Goal: Information Seeking & Learning: Learn about a topic

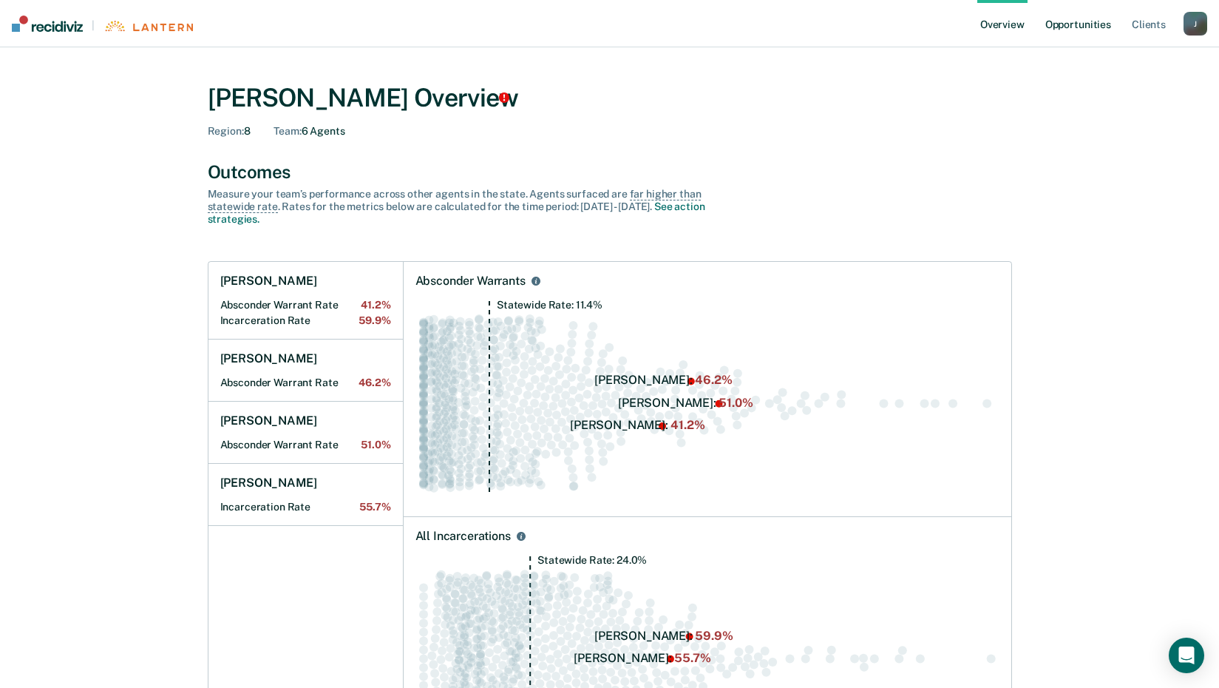
click at [1082, 27] on link "Opportunities" at bounding box center [1079, 23] width 72 height 47
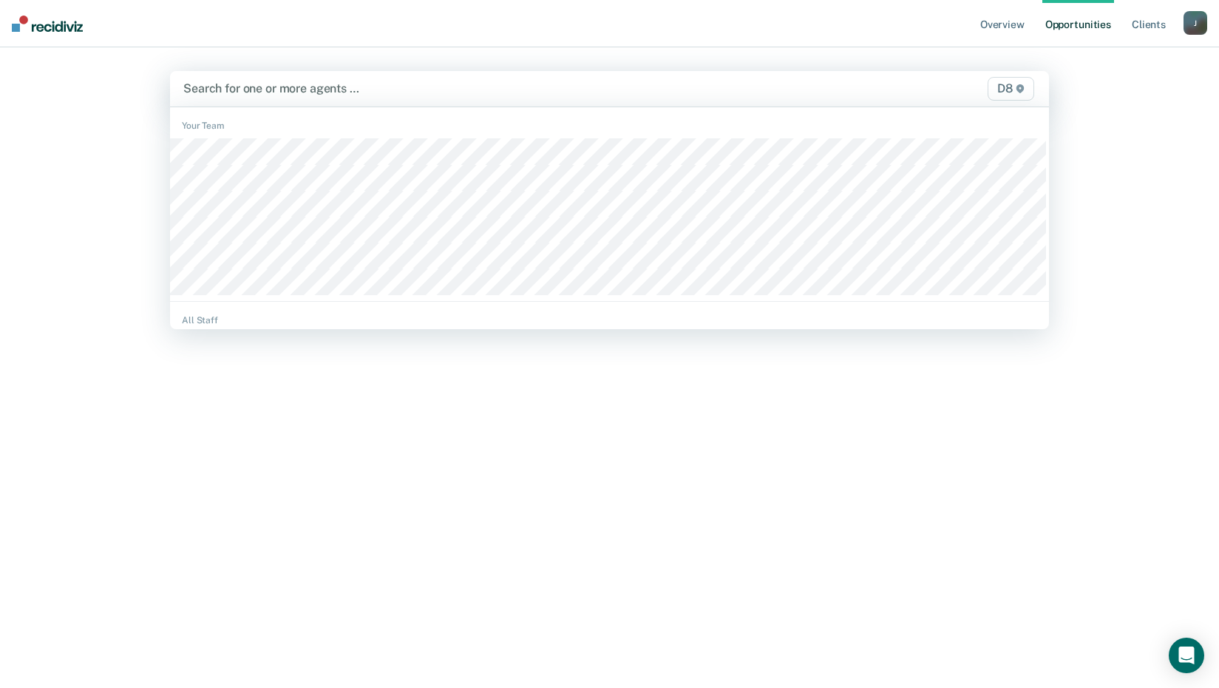
click at [263, 92] on div at bounding box center [481, 88] width 596 height 17
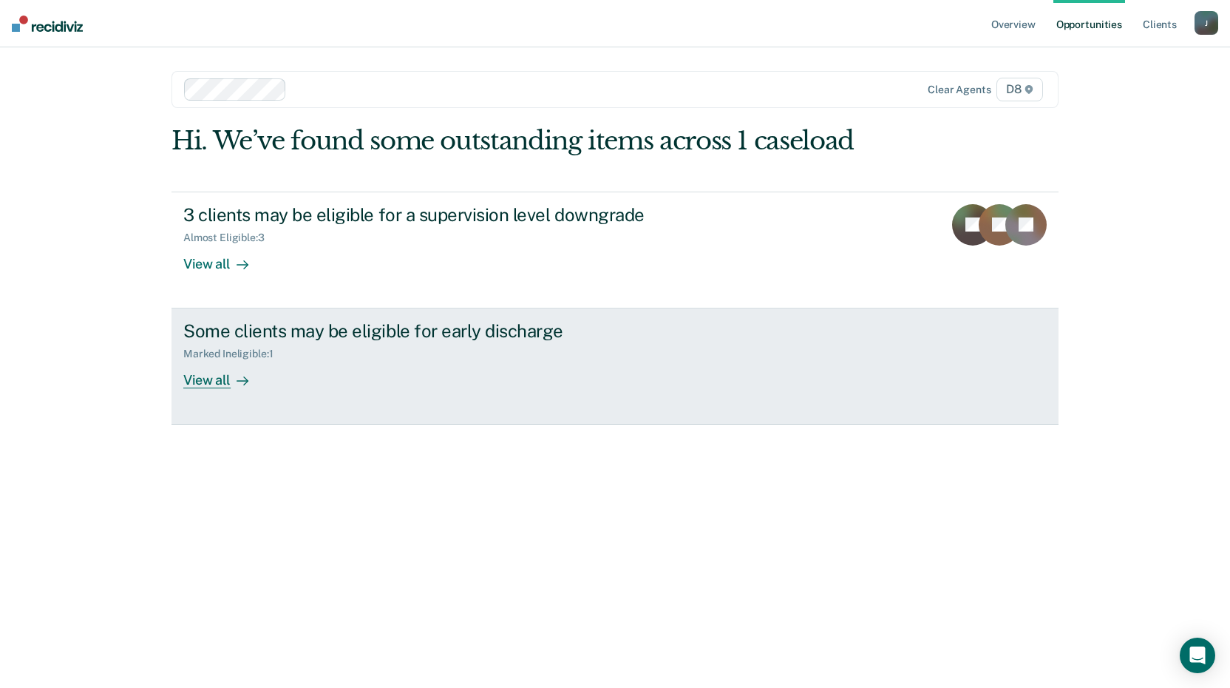
click at [219, 375] on div "View all" at bounding box center [224, 374] width 83 height 29
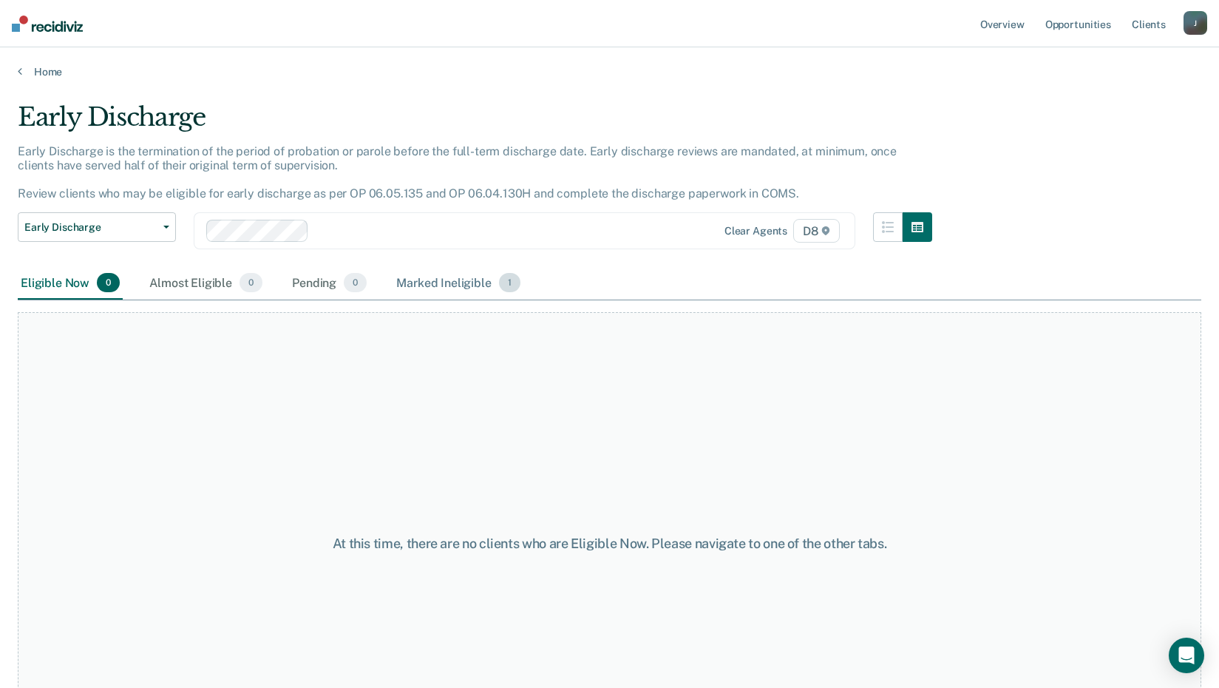
click at [436, 285] on div "Marked Ineligible 1" at bounding box center [458, 283] width 130 height 33
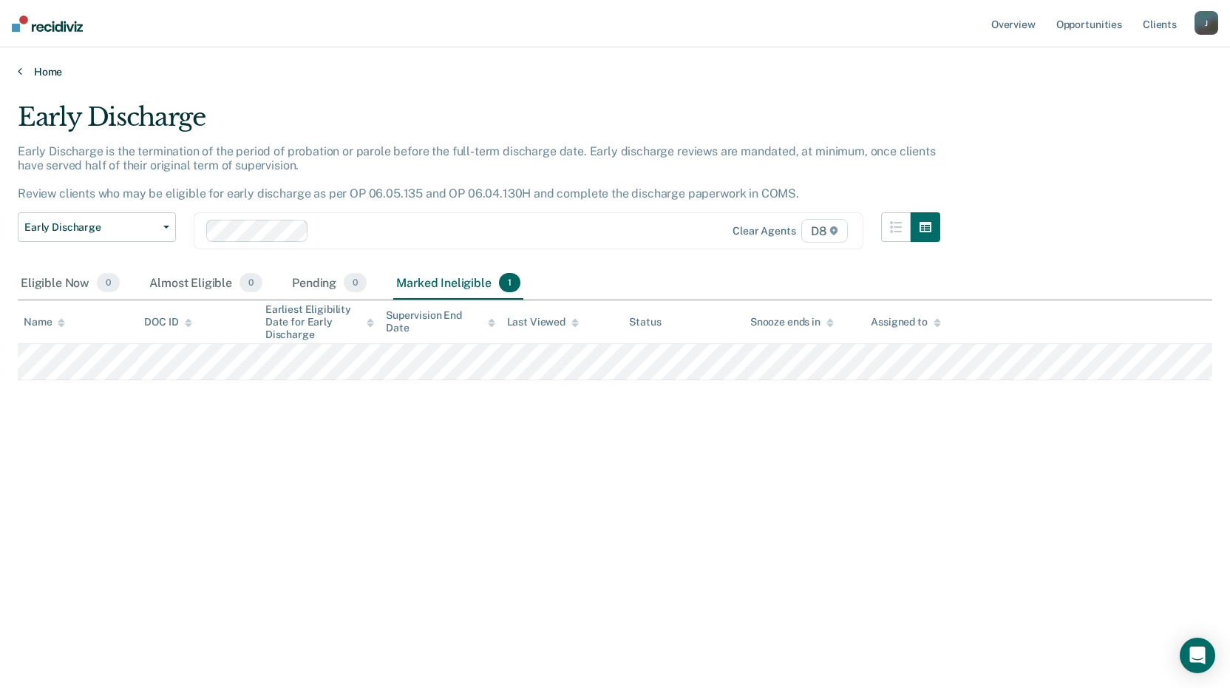
click at [47, 72] on link "Home" at bounding box center [615, 71] width 1195 height 13
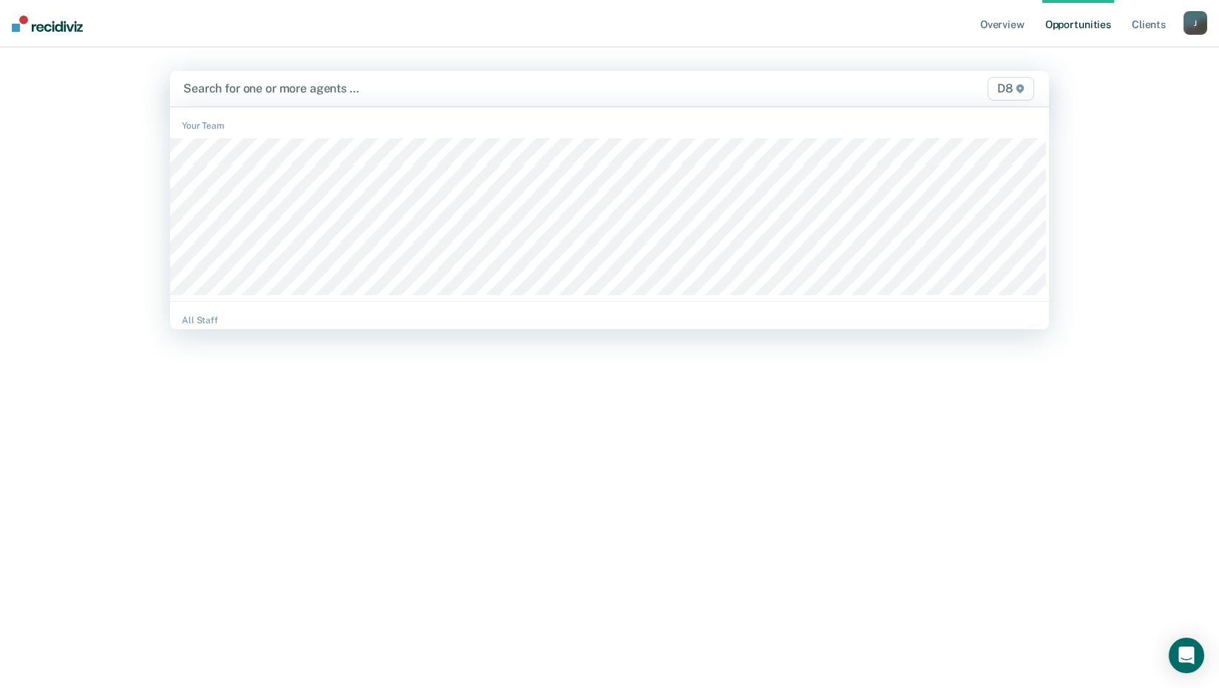
click at [262, 79] on div "Search for one or more agents …" at bounding box center [481, 88] width 599 height 20
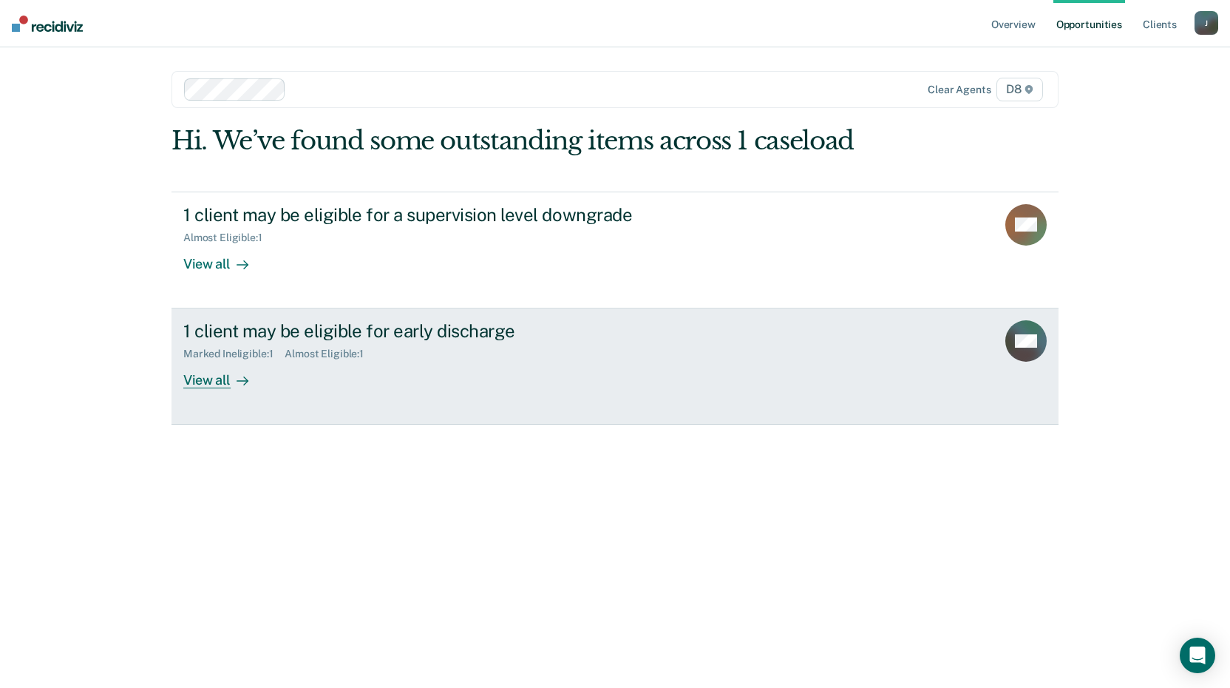
click at [209, 379] on div "View all" at bounding box center [224, 374] width 83 height 29
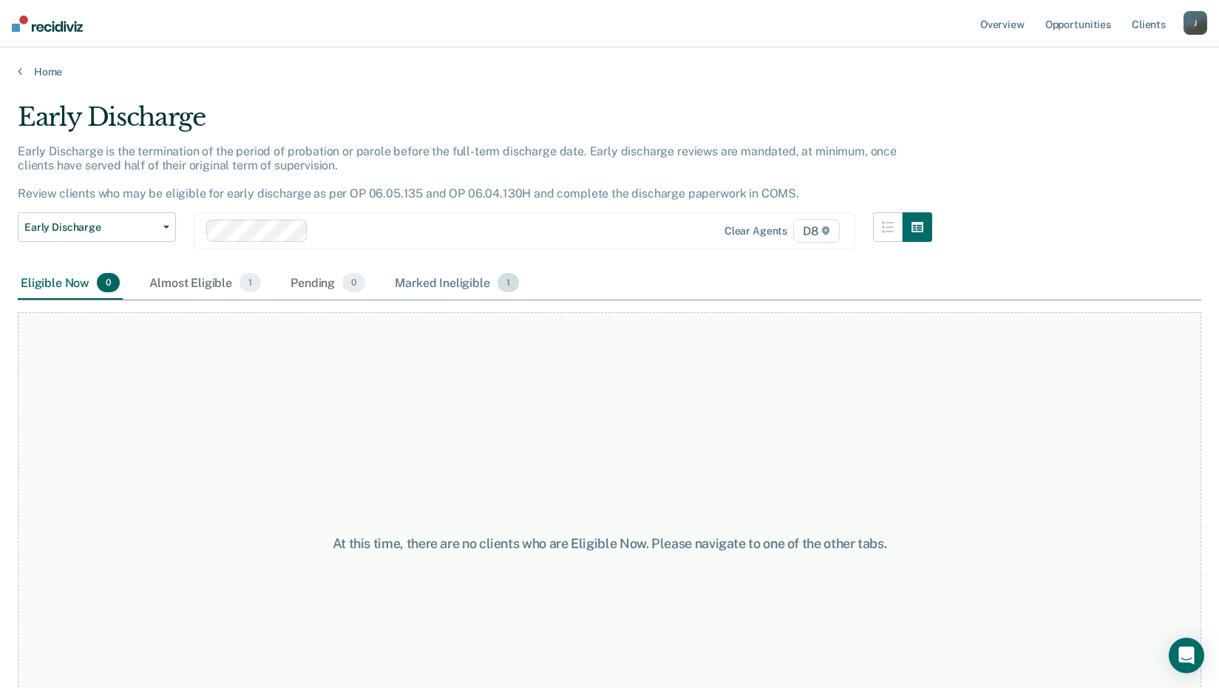
click at [437, 278] on div "Marked Ineligible 1" at bounding box center [457, 283] width 130 height 33
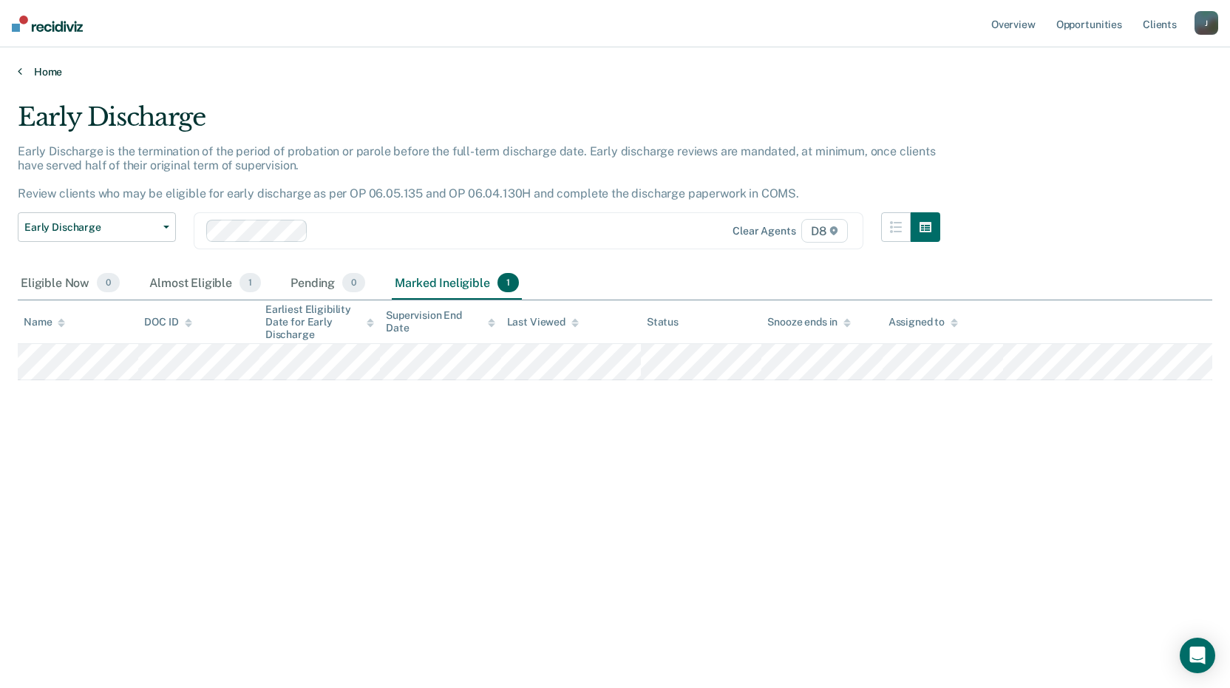
click at [41, 76] on link "Home" at bounding box center [615, 71] width 1195 height 13
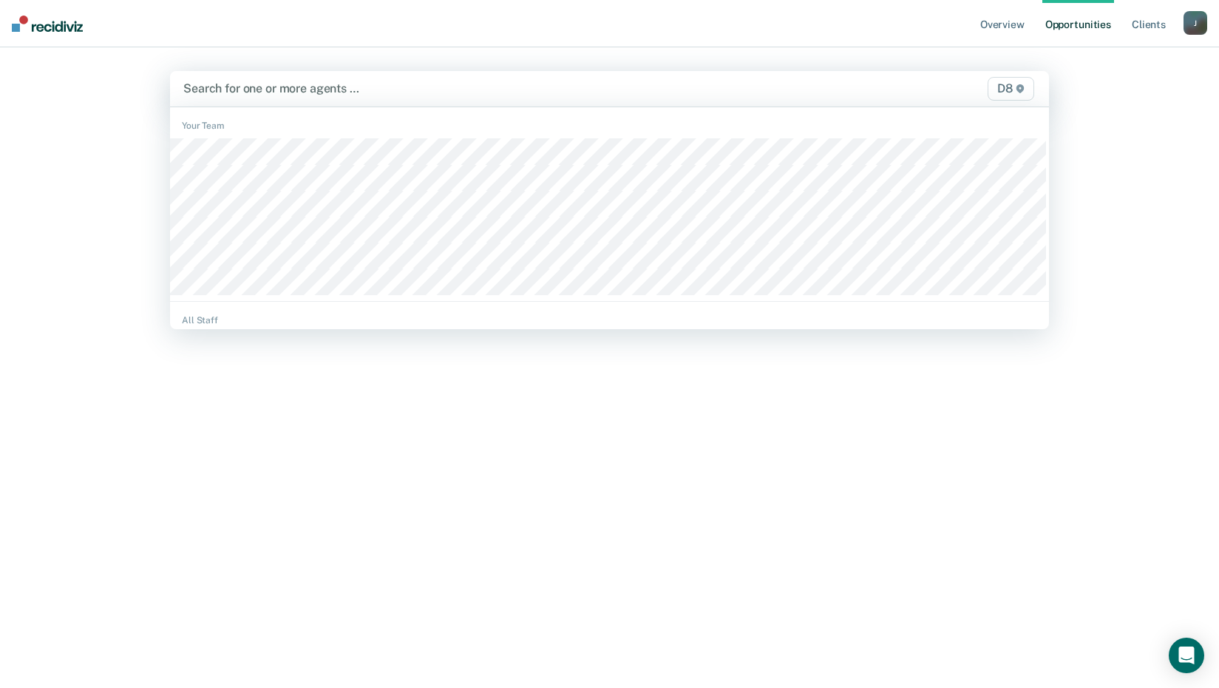
click at [295, 95] on div at bounding box center [481, 88] width 596 height 17
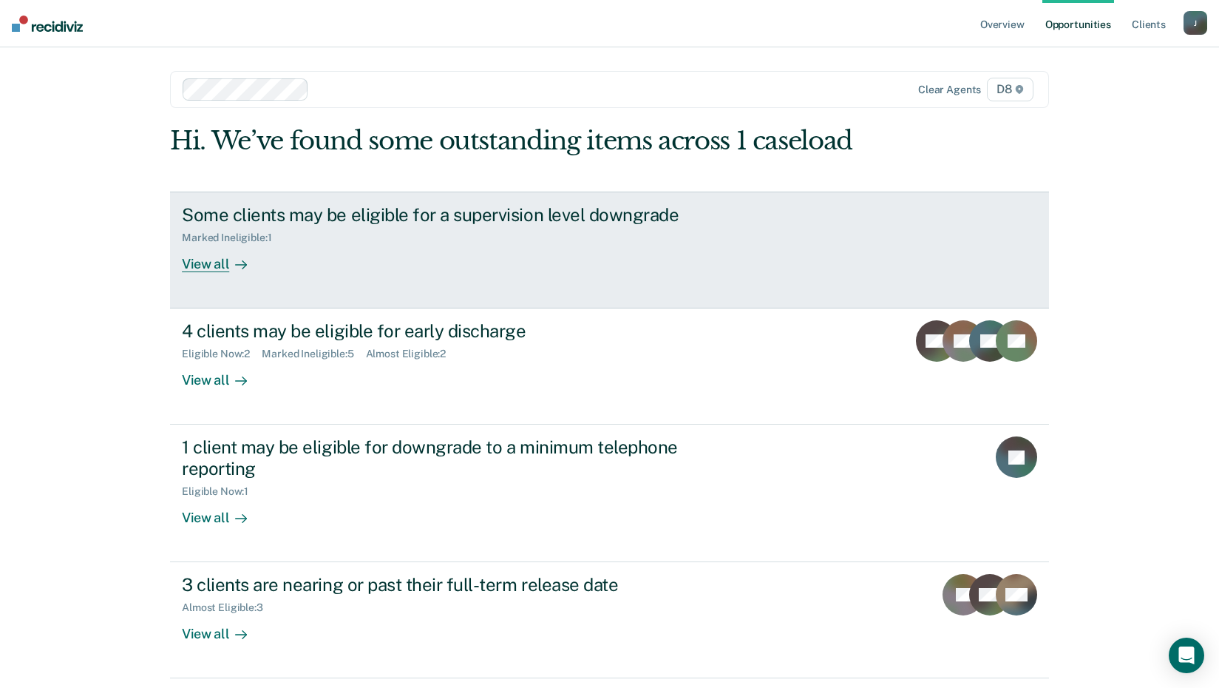
click at [207, 270] on div "View all" at bounding box center [223, 257] width 83 height 29
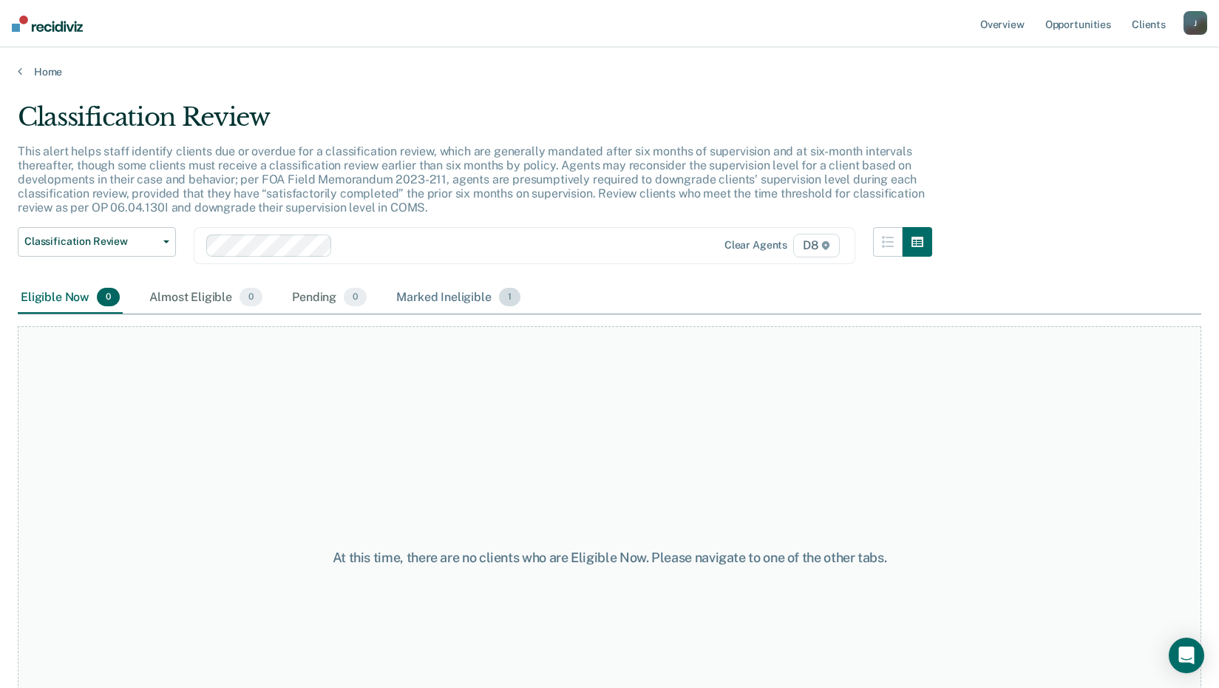
click at [461, 299] on div "Marked Ineligible 1" at bounding box center [458, 298] width 130 height 33
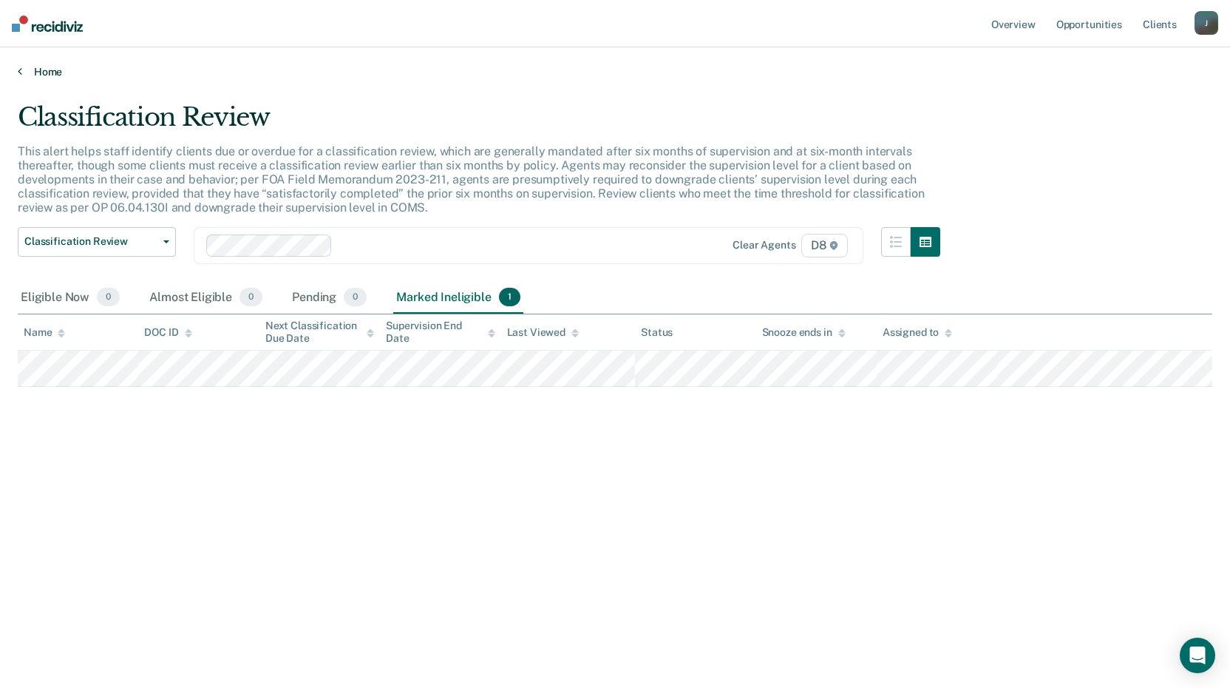
click at [38, 70] on link "Home" at bounding box center [615, 71] width 1195 height 13
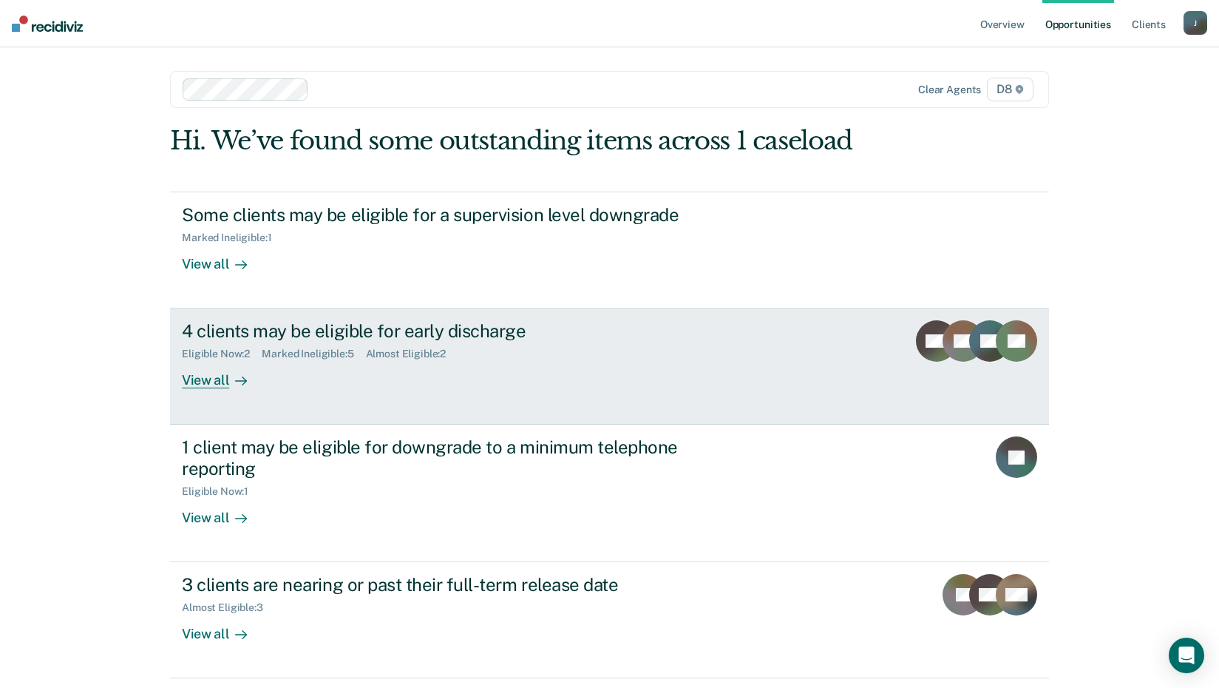
click at [207, 380] on div "View all" at bounding box center [223, 374] width 83 height 29
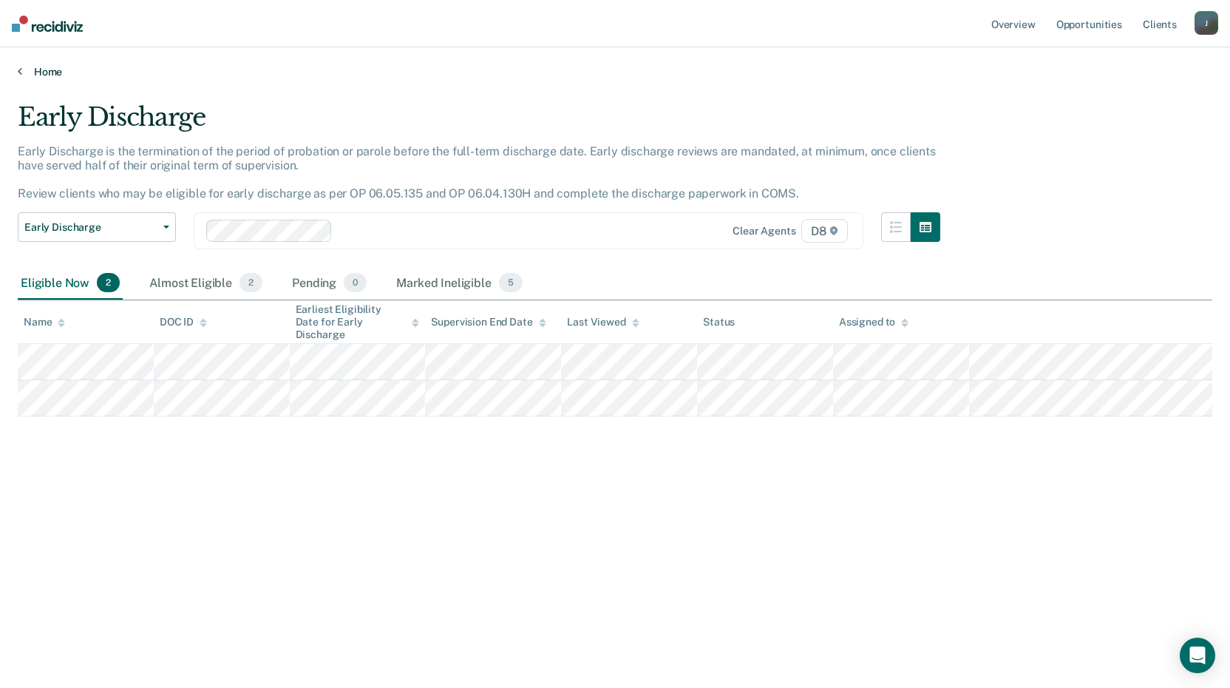
click at [28, 72] on link "Home" at bounding box center [615, 71] width 1195 height 13
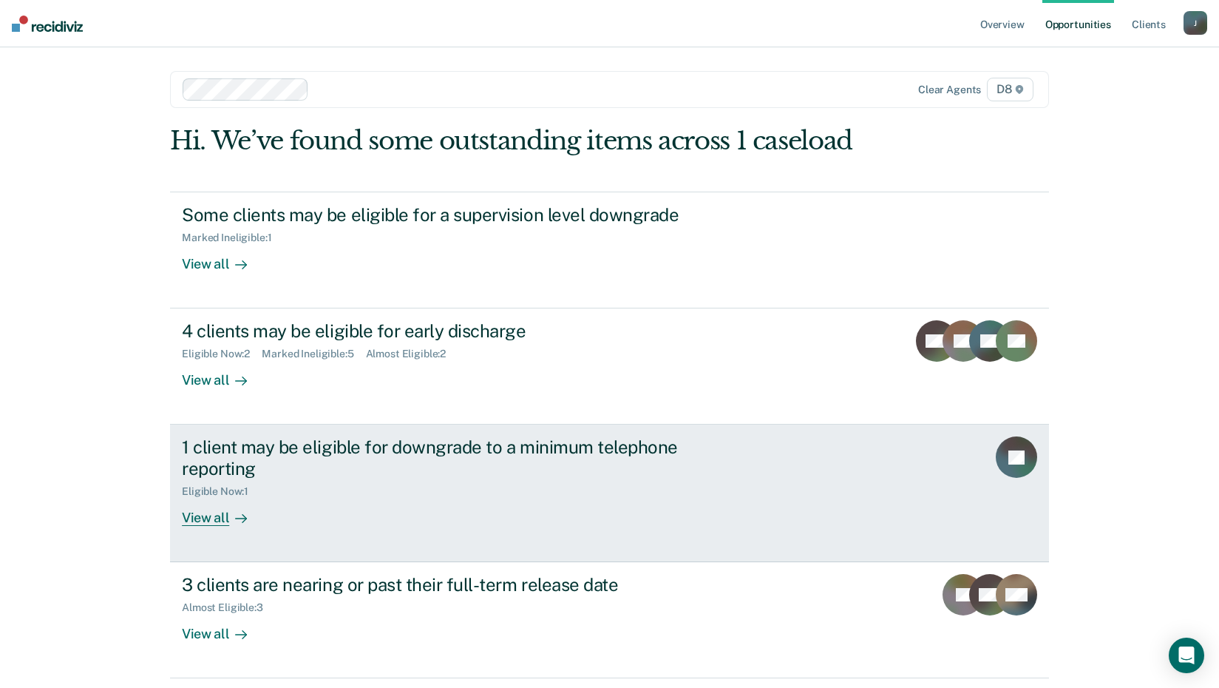
click at [210, 515] on div "View all" at bounding box center [223, 512] width 83 height 29
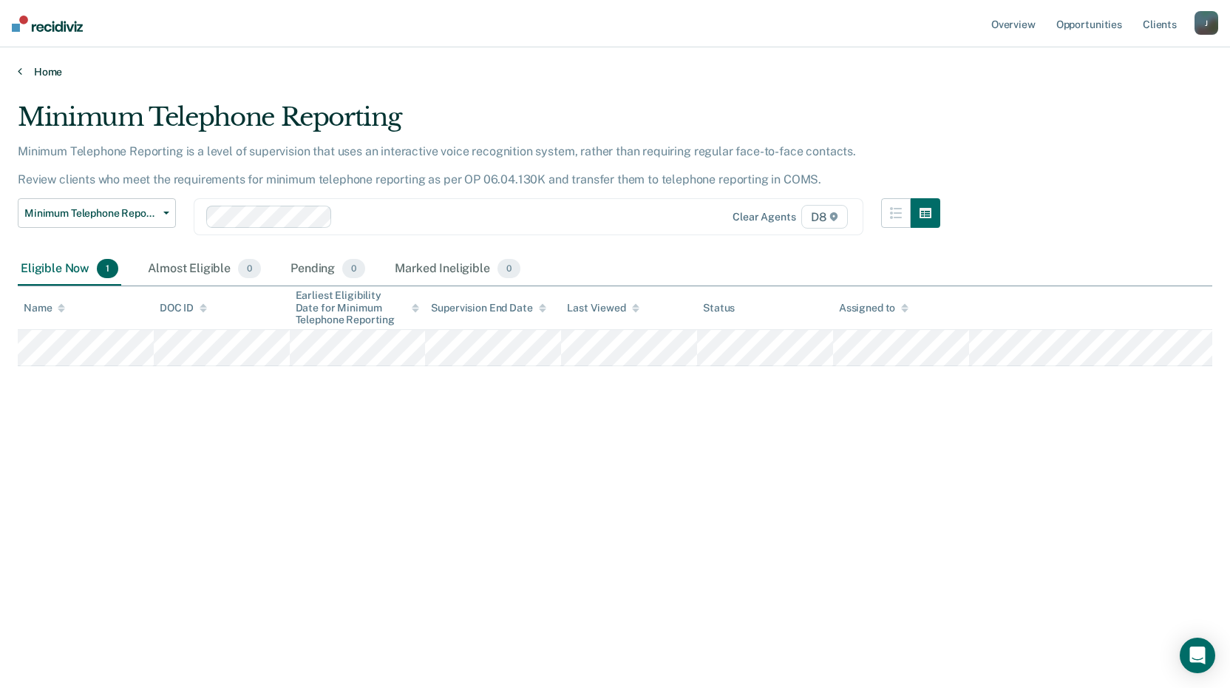
click at [36, 72] on link "Home" at bounding box center [615, 71] width 1195 height 13
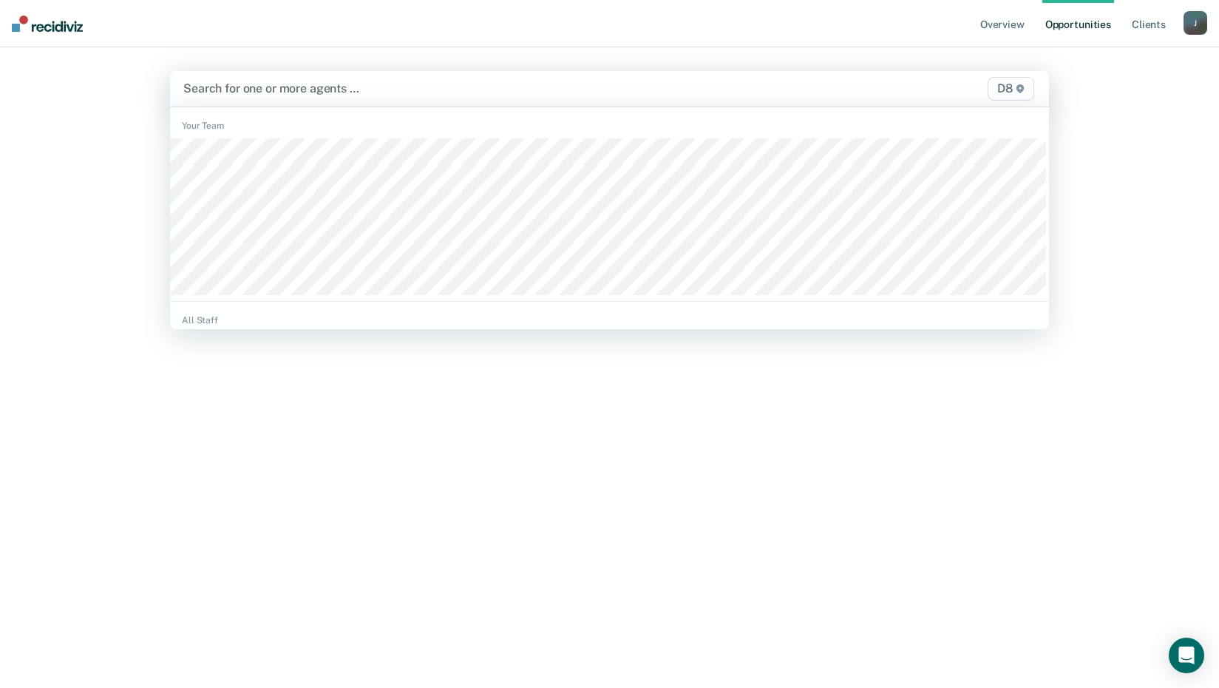
click at [279, 89] on div at bounding box center [481, 88] width 596 height 17
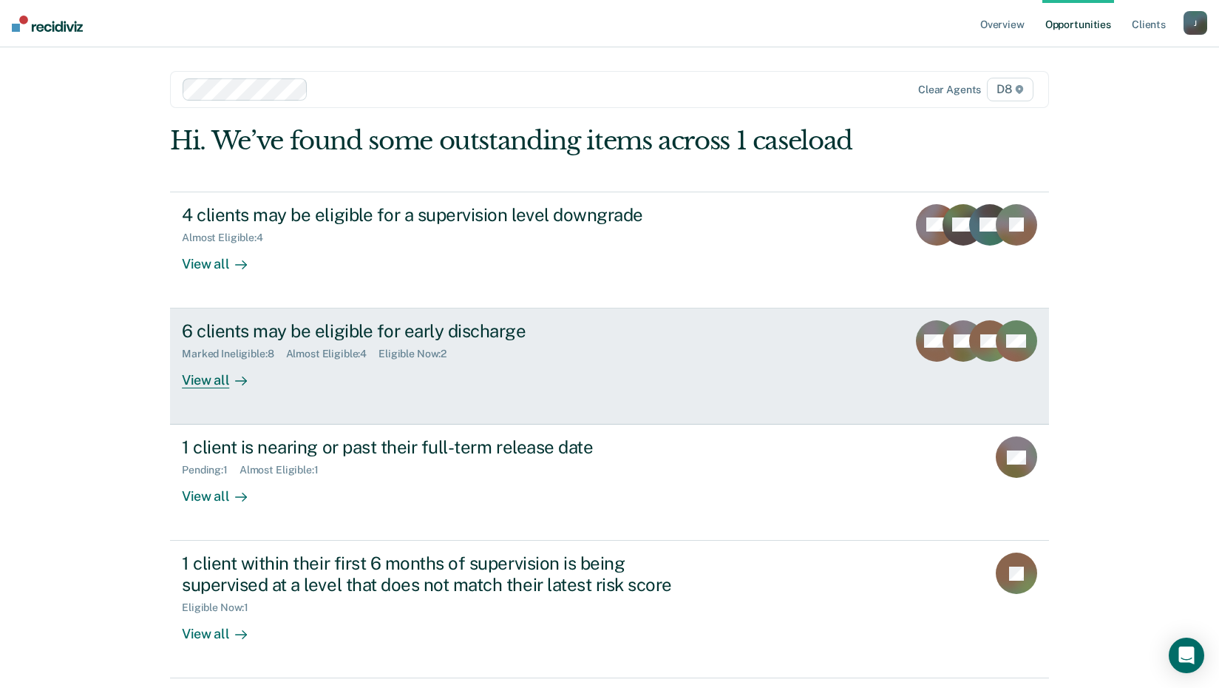
click at [214, 387] on div "View all" at bounding box center [223, 374] width 83 height 29
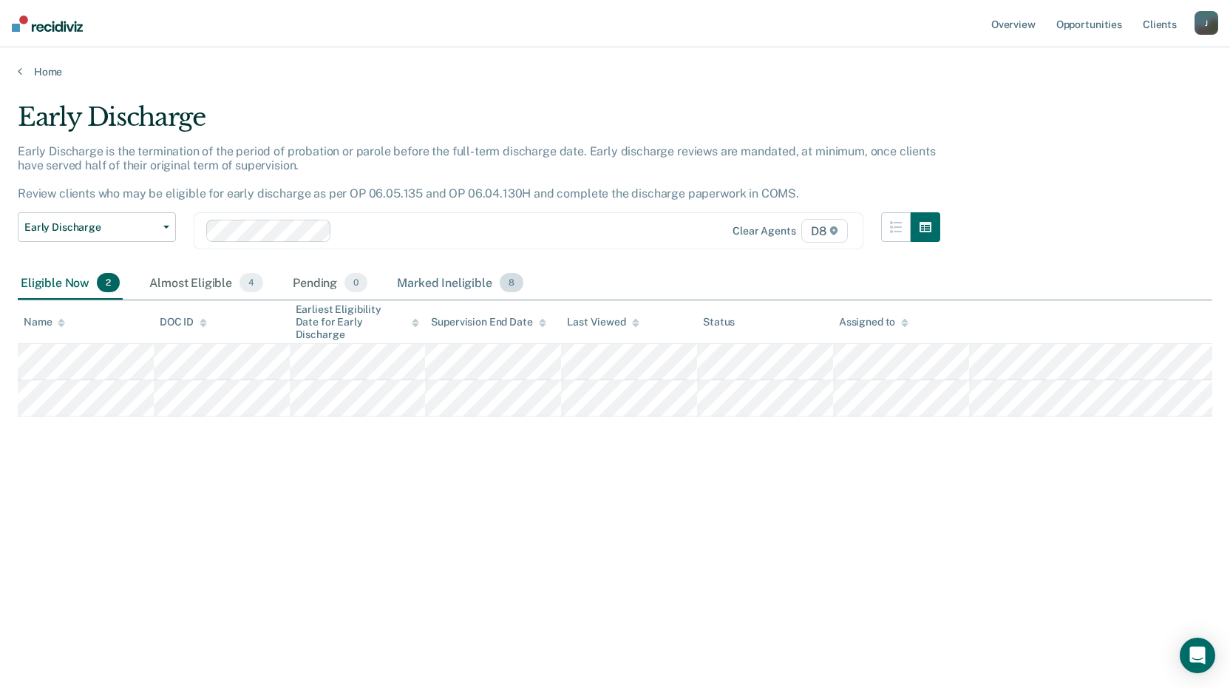
click at [449, 274] on div "Marked Ineligible 8" at bounding box center [460, 283] width 132 height 33
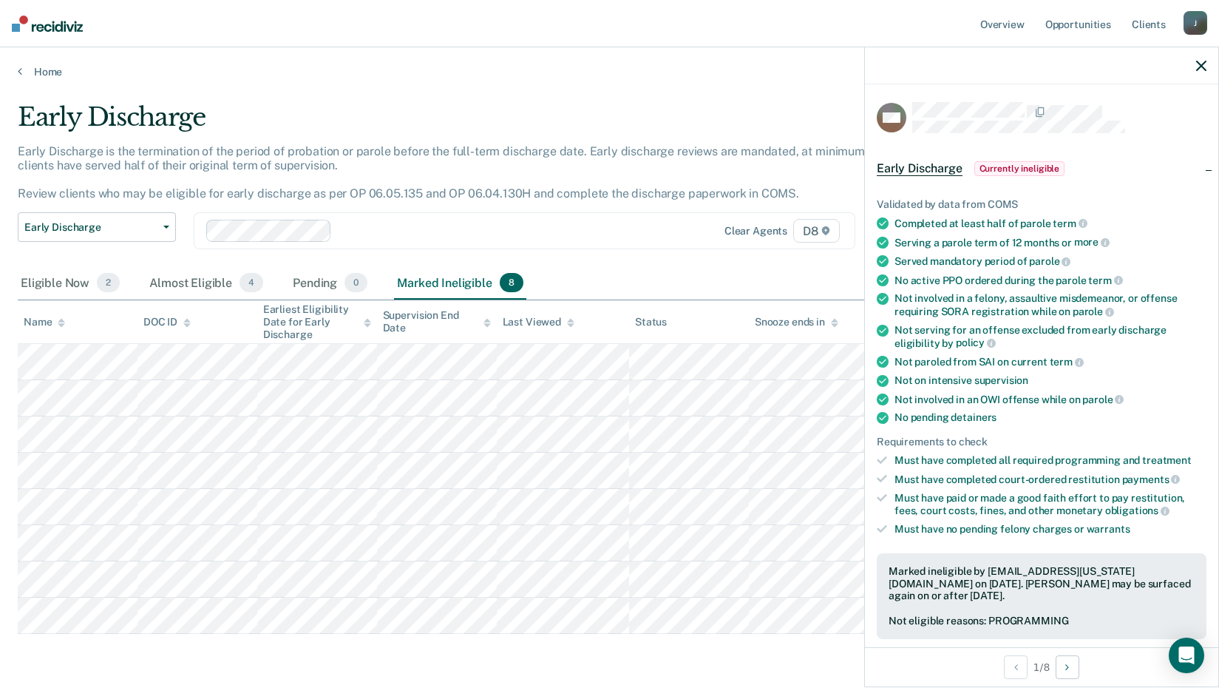
click at [1202, 70] on icon "button" at bounding box center [1201, 66] width 10 height 10
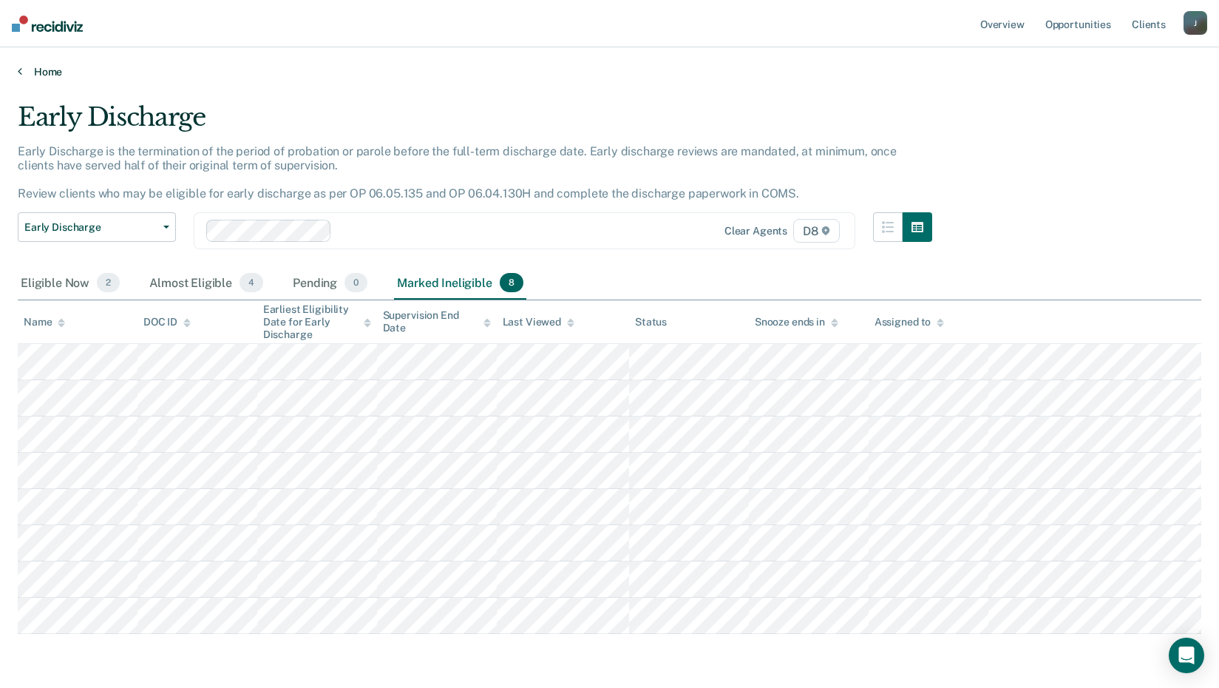
click at [44, 66] on link "Home" at bounding box center [610, 71] width 1184 height 13
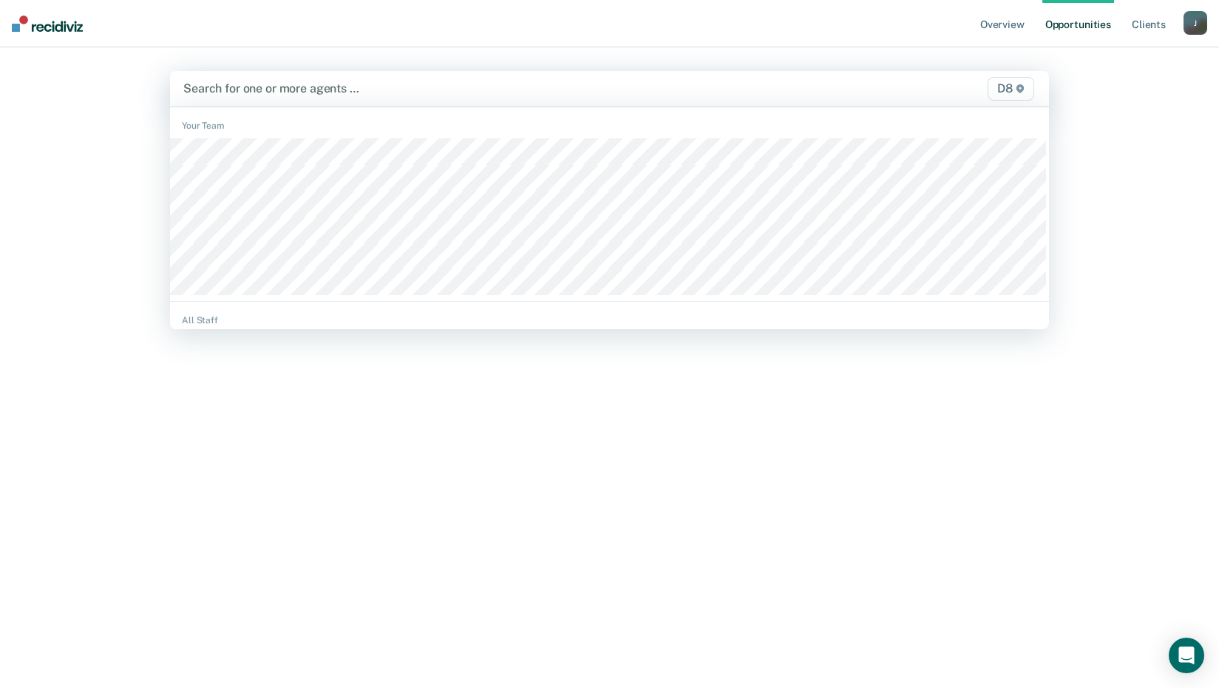
click at [293, 91] on div at bounding box center [481, 88] width 596 height 17
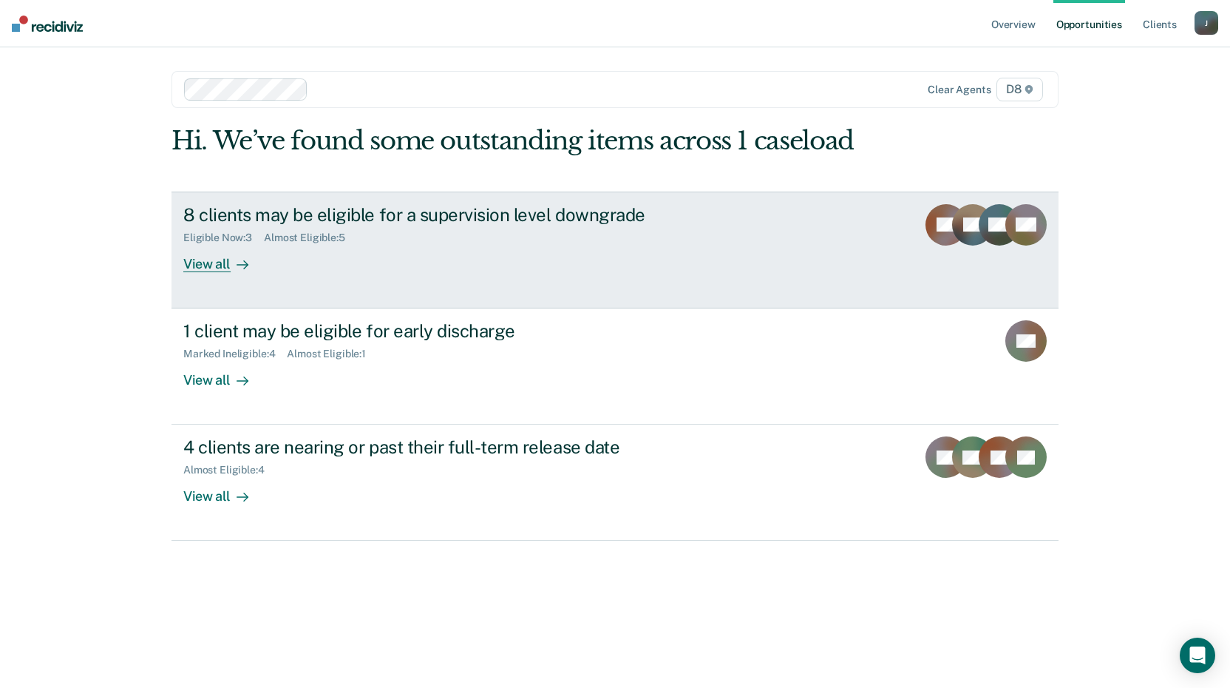
click at [223, 263] on div "View all" at bounding box center [224, 257] width 83 height 29
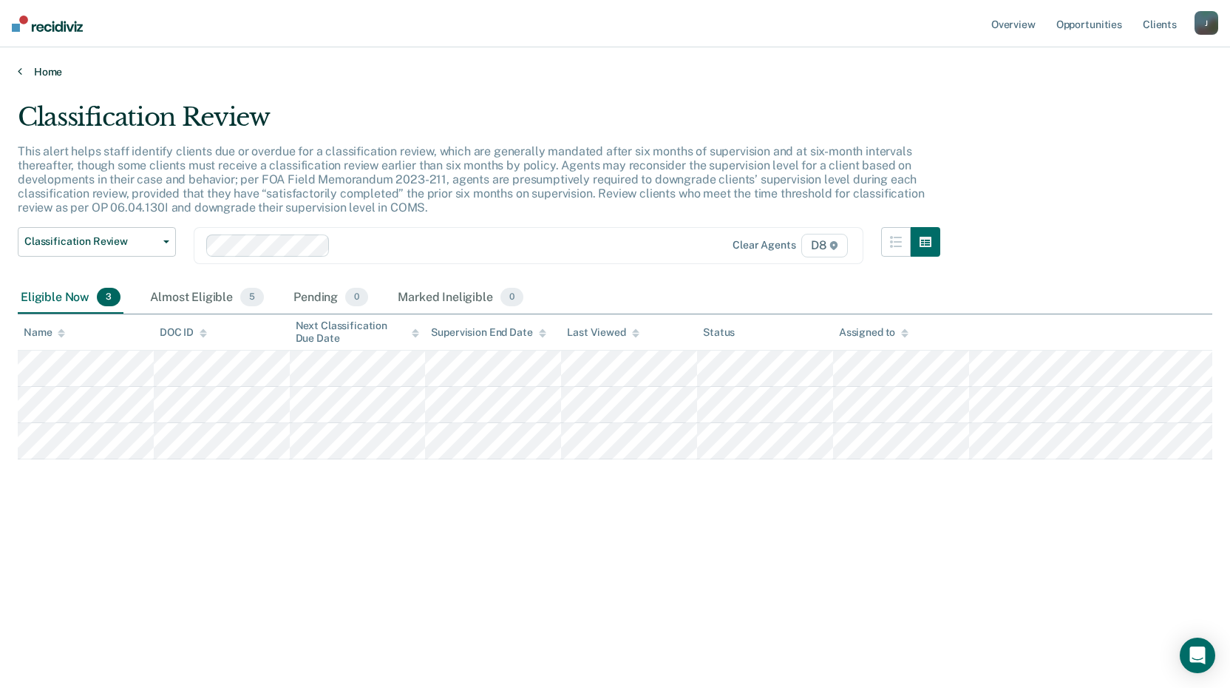
click at [35, 77] on link "Home" at bounding box center [615, 71] width 1195 height 13
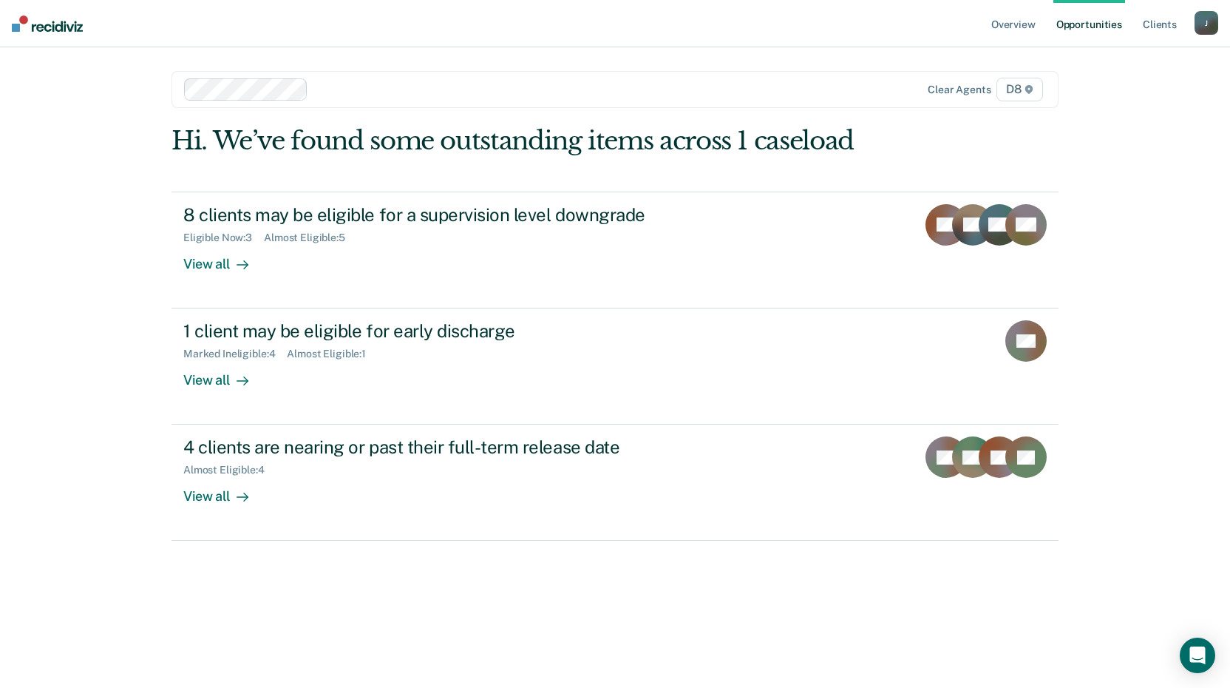
click at [1094, 24] on link "Opportunities" at bounding box center [1090, 23] width 72 height 47
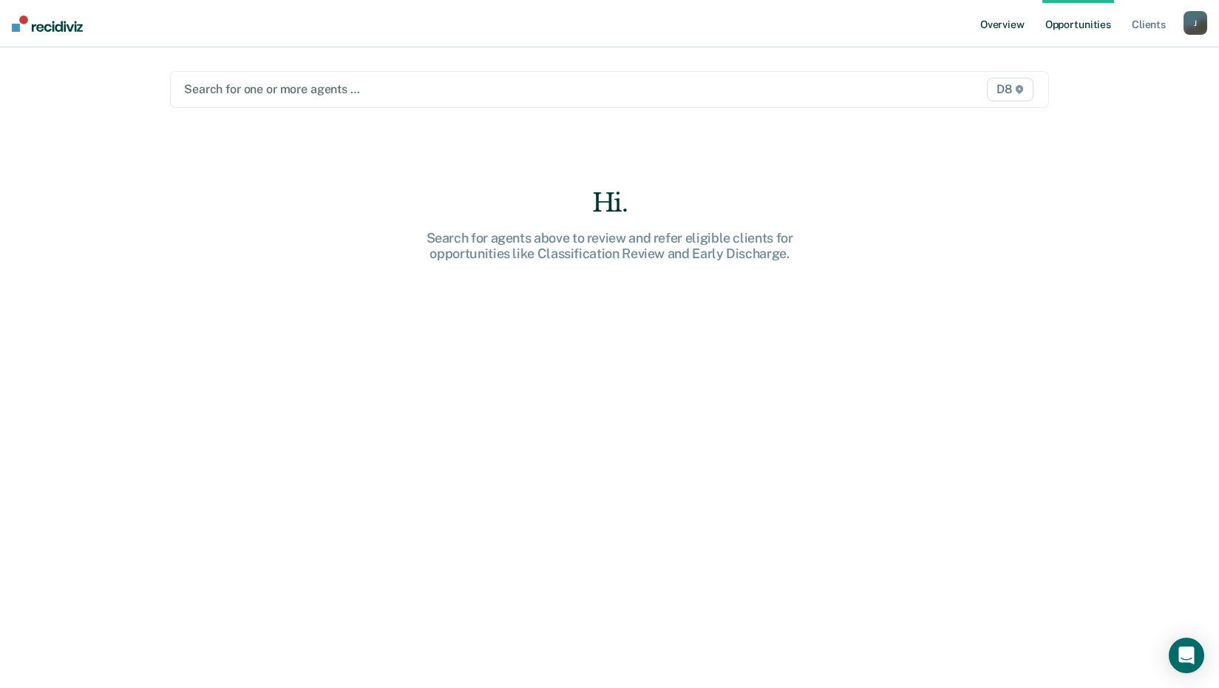
click at [1017, 24] on link "Overview" at bounding box center [1002, 23] width 50 height 47
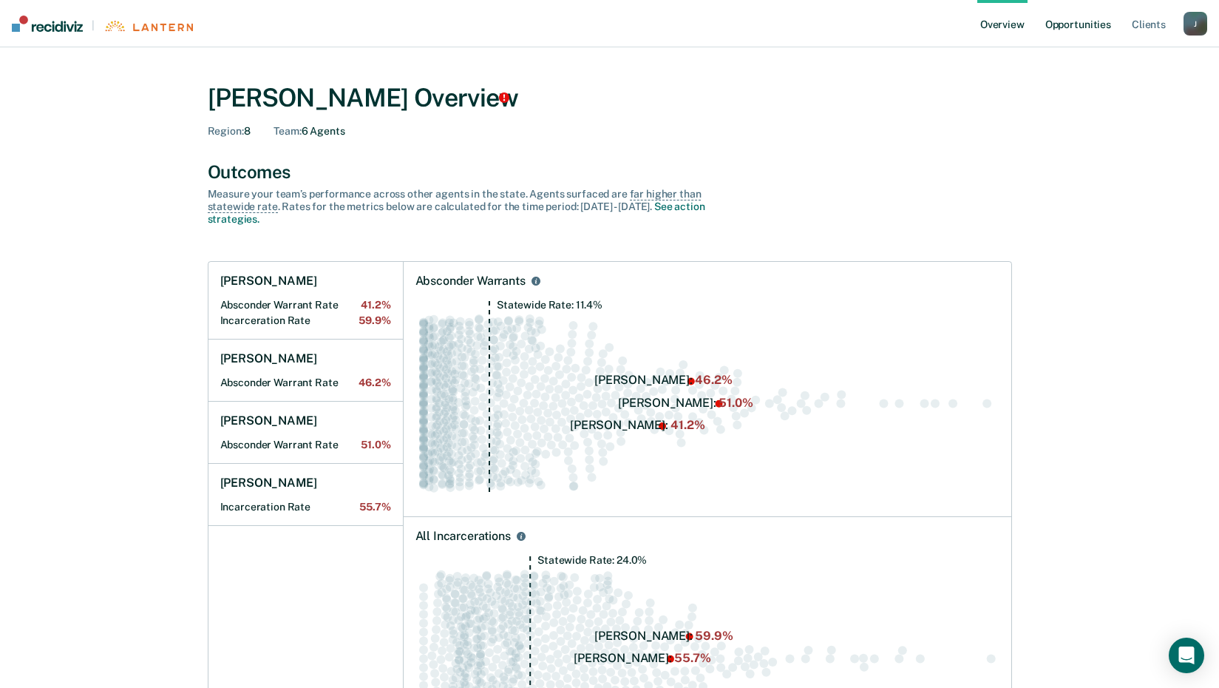
click at [1074, 23] on link "Opportunities" at bounding box center [1079, 23] width 72 height 47
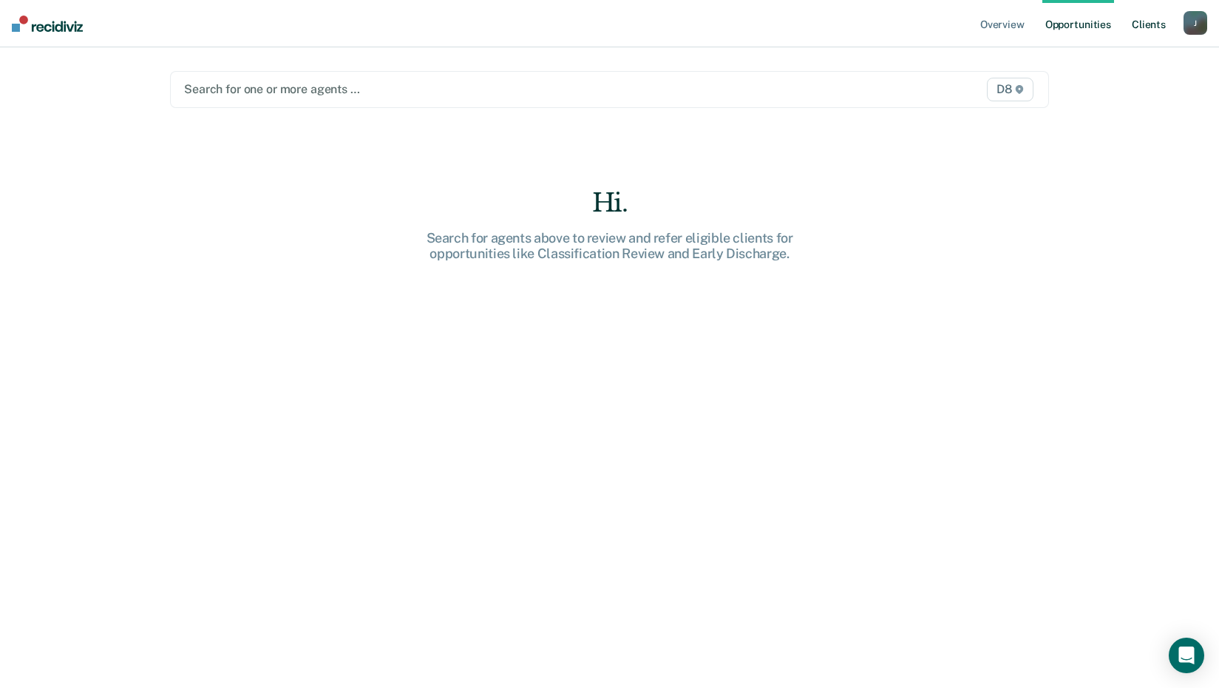
click at [1149, 25] on link "Client s" at bounding box center [1149, 23] width 40 height 47
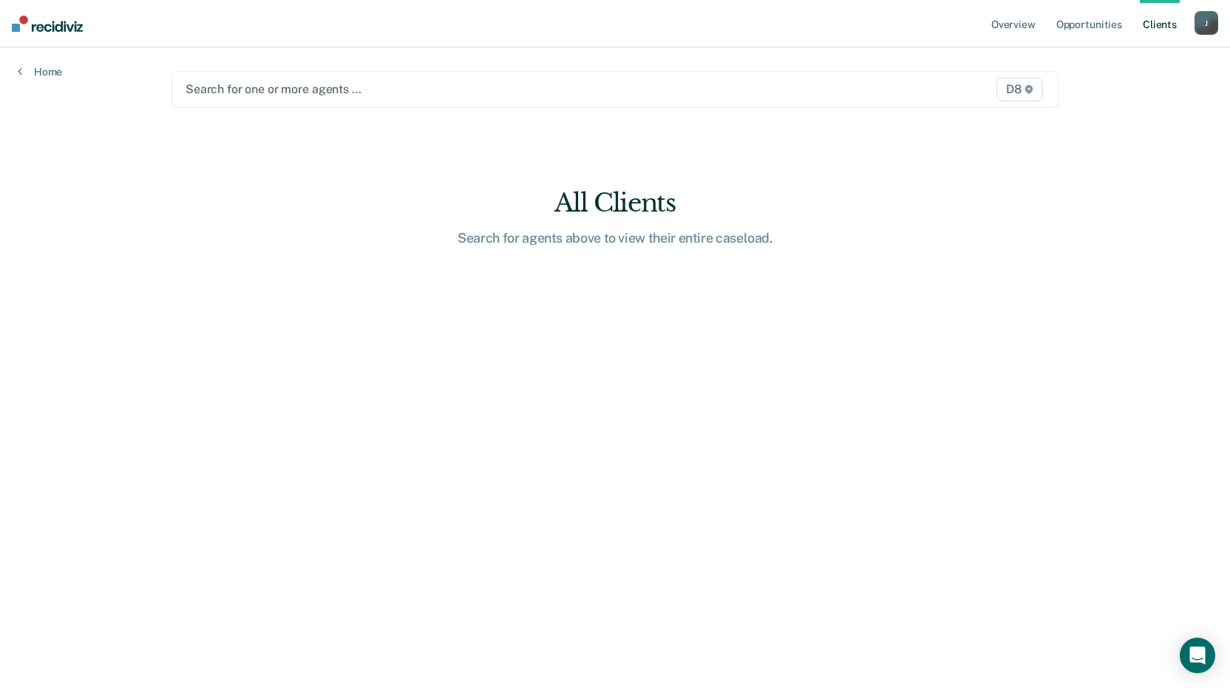
click at [1220, 25] on nav "Overview Opportunities Client s [EMAIL_ADDRESS][US_STATE][DOMAIN_NAME] J Profil…" at bounding box center [615, 23] width 1230 height 47
click at [1204, 25] on div "J" at bounding box center [1207, 23] width 24 height 24
click at [46, 72] on link "Home" at bounding box center [40, 71] width 44 height 13
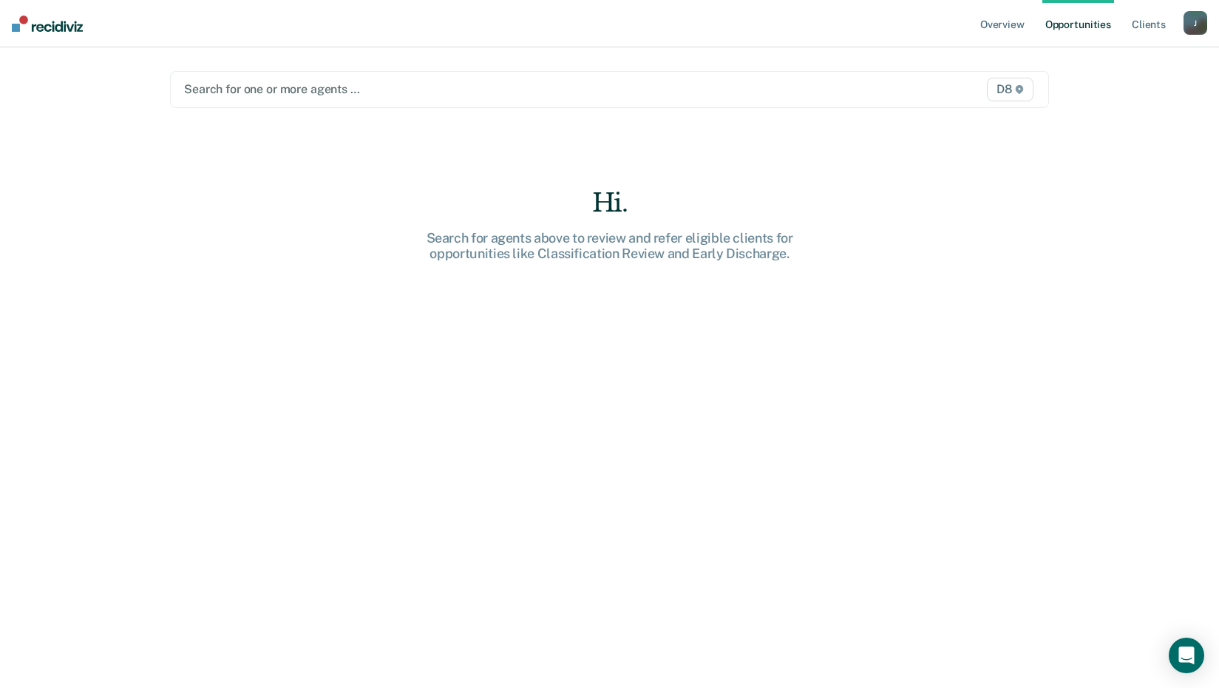
click at [1193, 19] on div "J" at bounding box center [1196, 23] width 24 height 24
click at [1080, 27] on link "Opportunities" at bounding box center [1079, 23] width 72 height 47
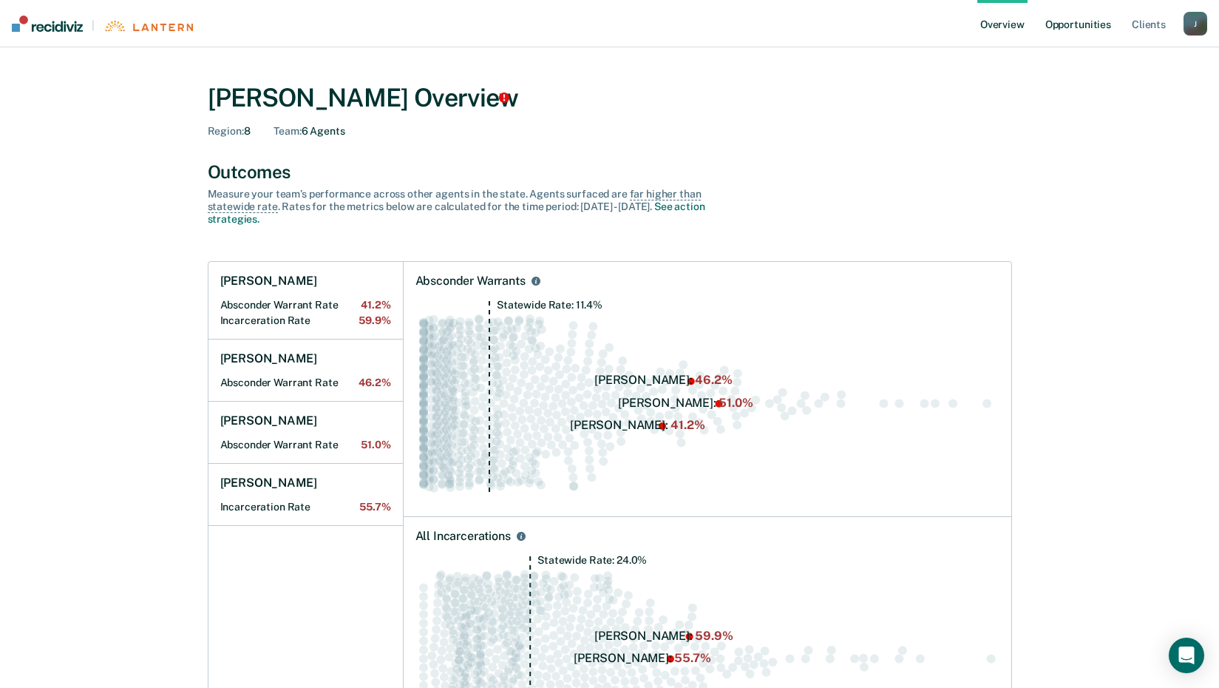
click at [1075, 27] on link "Opportunities" at bounding box center [1079, 23] width 72 height 47
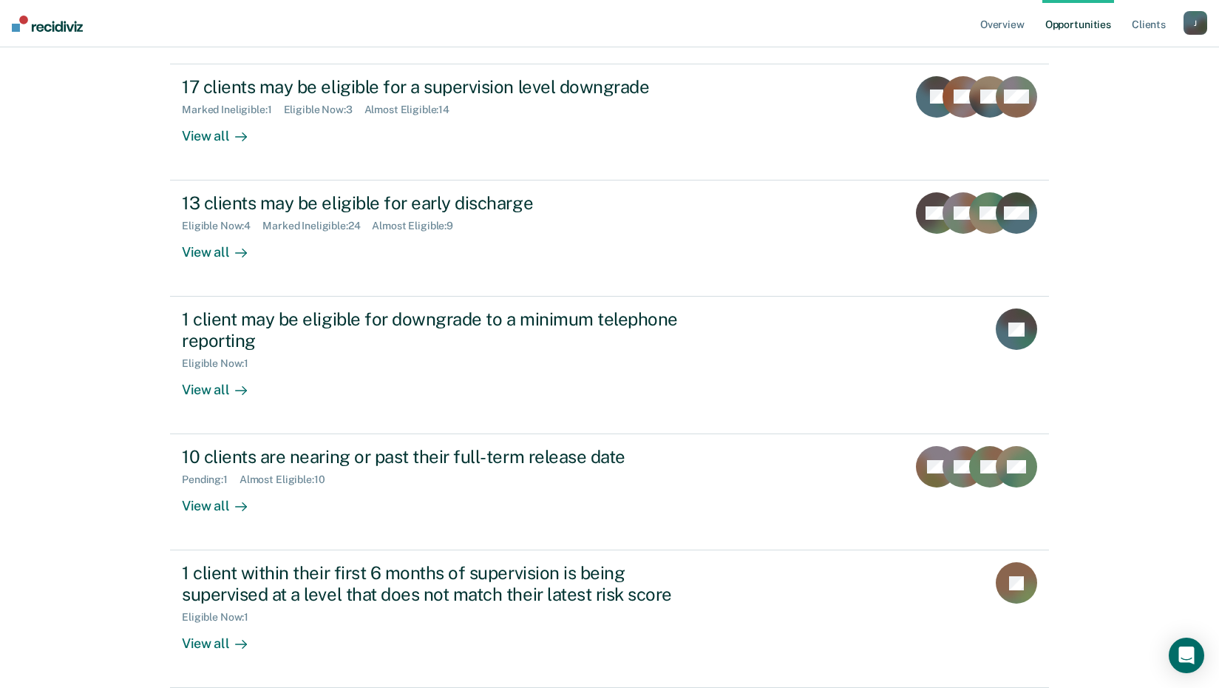
scroll to position [55, 0]
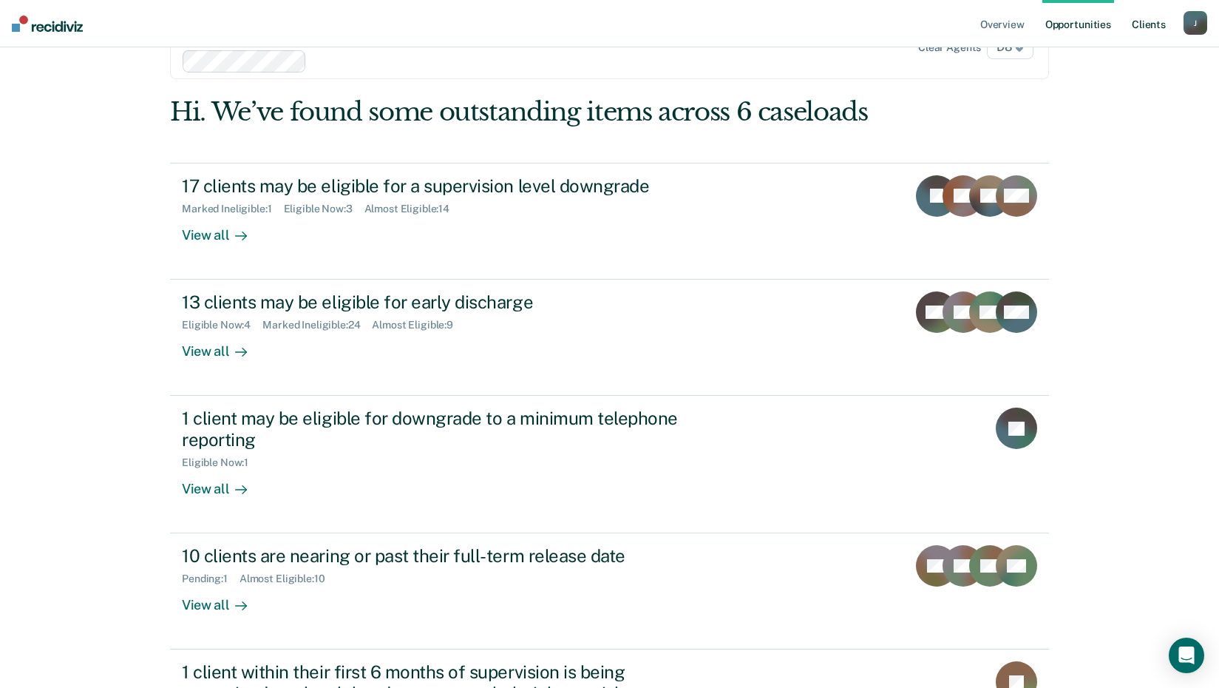
click at [1148, 27] on link "Client s" at bounding box center [1149, 23] width 40 height 47
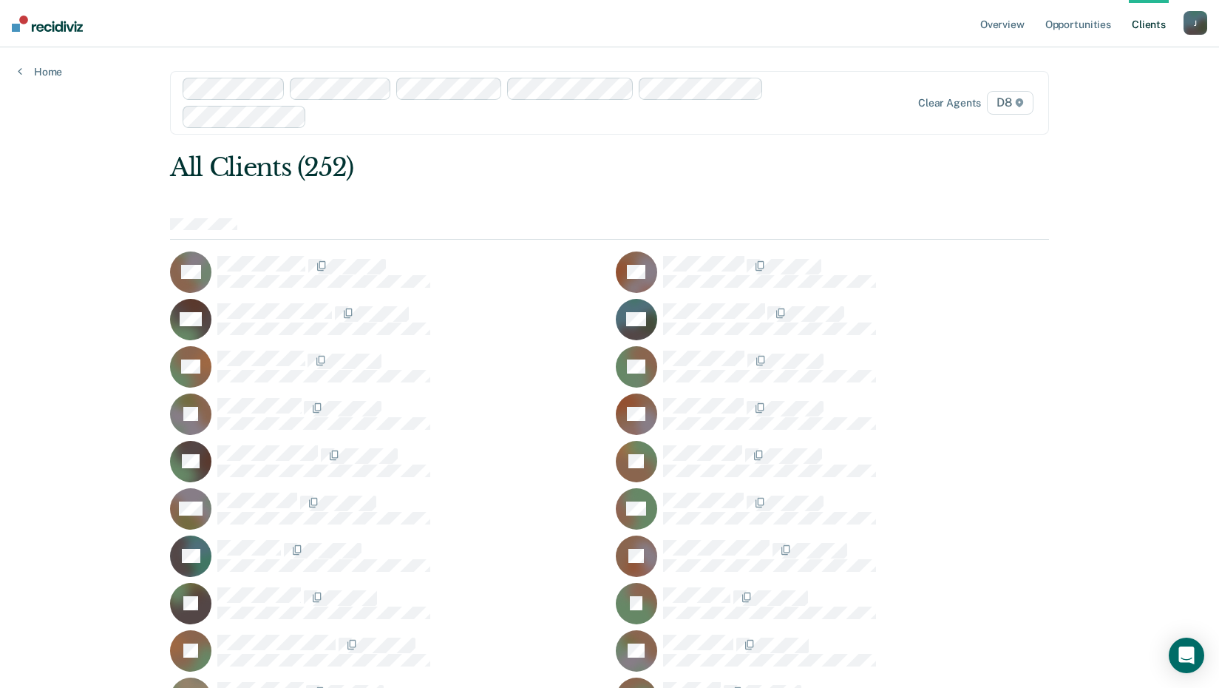
click at [1194, 27] on div "J" at bounding box center [1196, 23] width 24 height 24
click at [41, 69] on link "Home" at bounding box center [40, 71] width 44 height 13
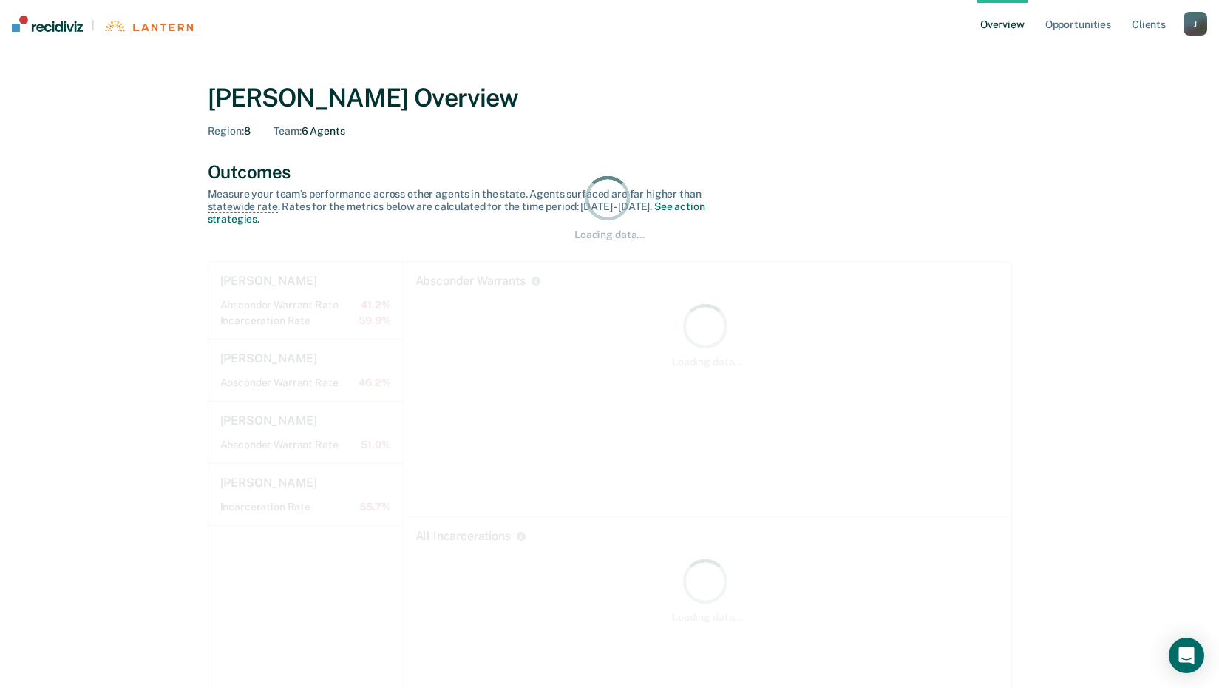
click at [1027, 24] on link "Overview" at bounding box center [1002, 23] width 50 height 47
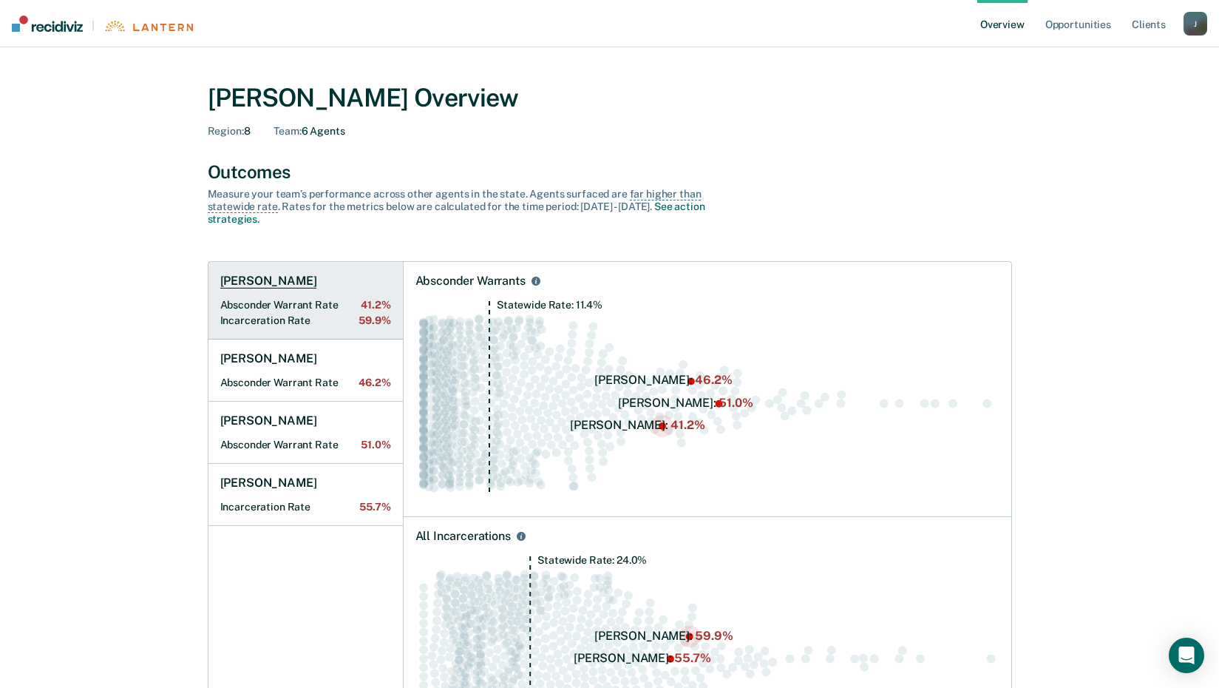
click at [276, 277] on h1 "[PERSON_NAME]" at bounding box center [268, 281] width 97 height 15
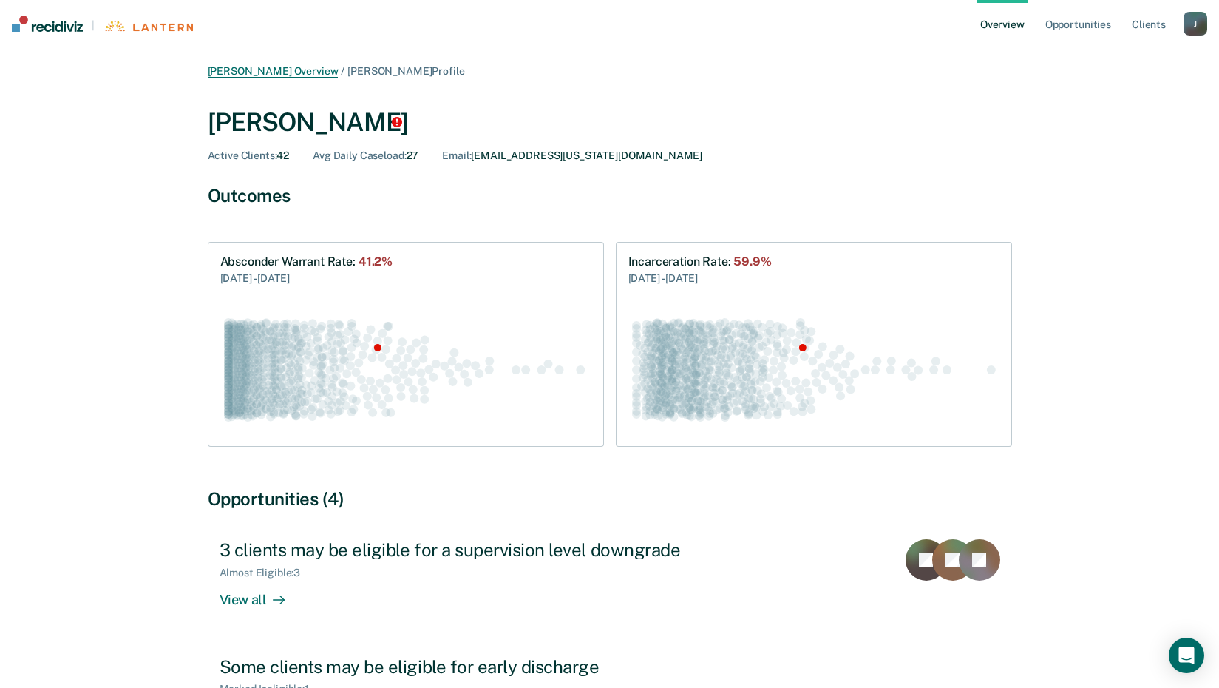
click at [316, 75] on link "[PERSON_NAME] Overview" at bounding box center [273, 71] width 131 height 13
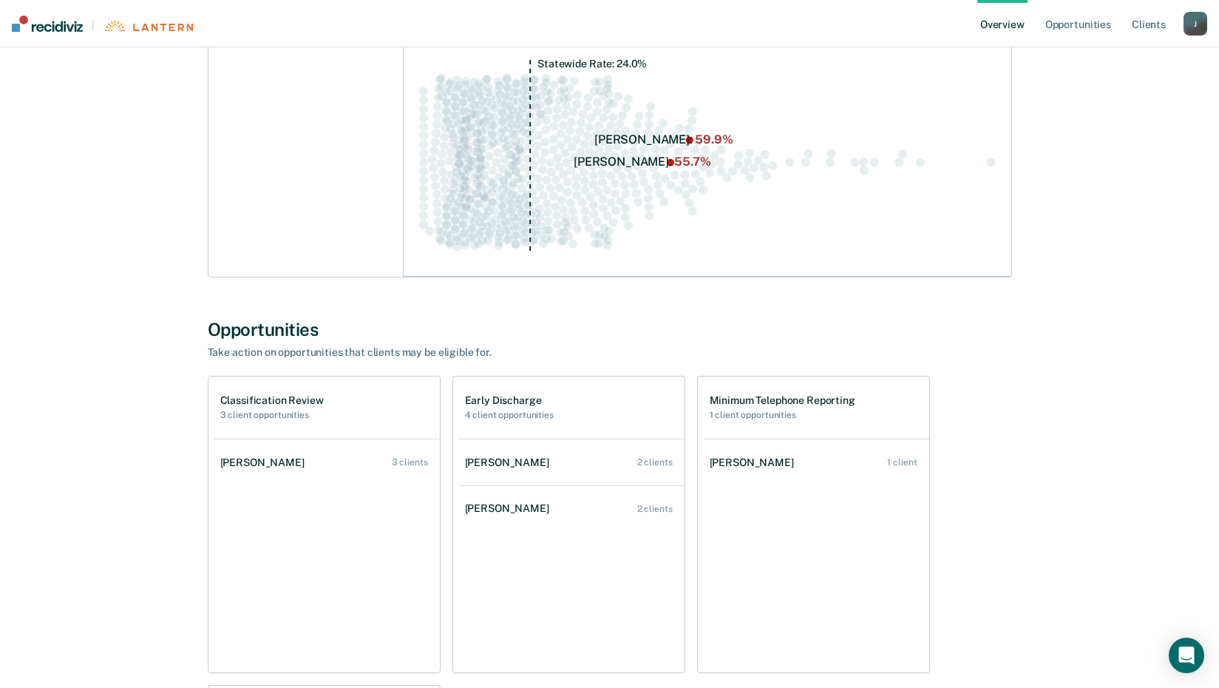
scroll to position [879, 0]
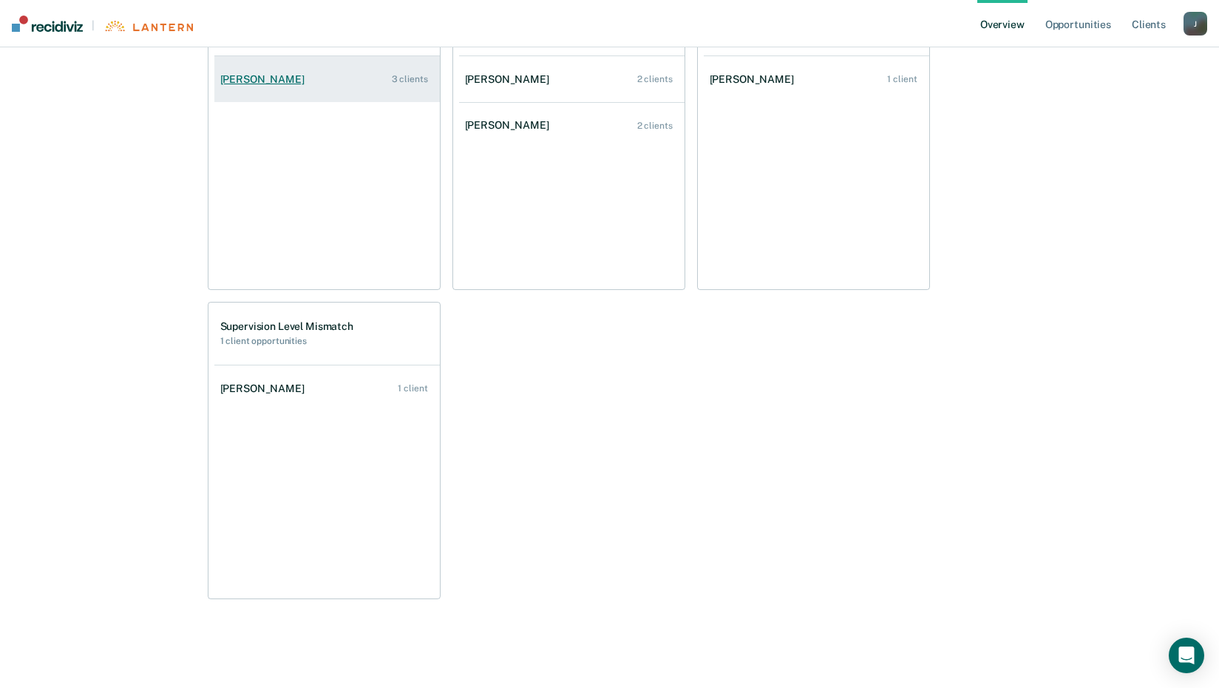
click at [288, 84] on div "[PERSON_NAME]" at bounding box center [265, 79] width 90 height 13
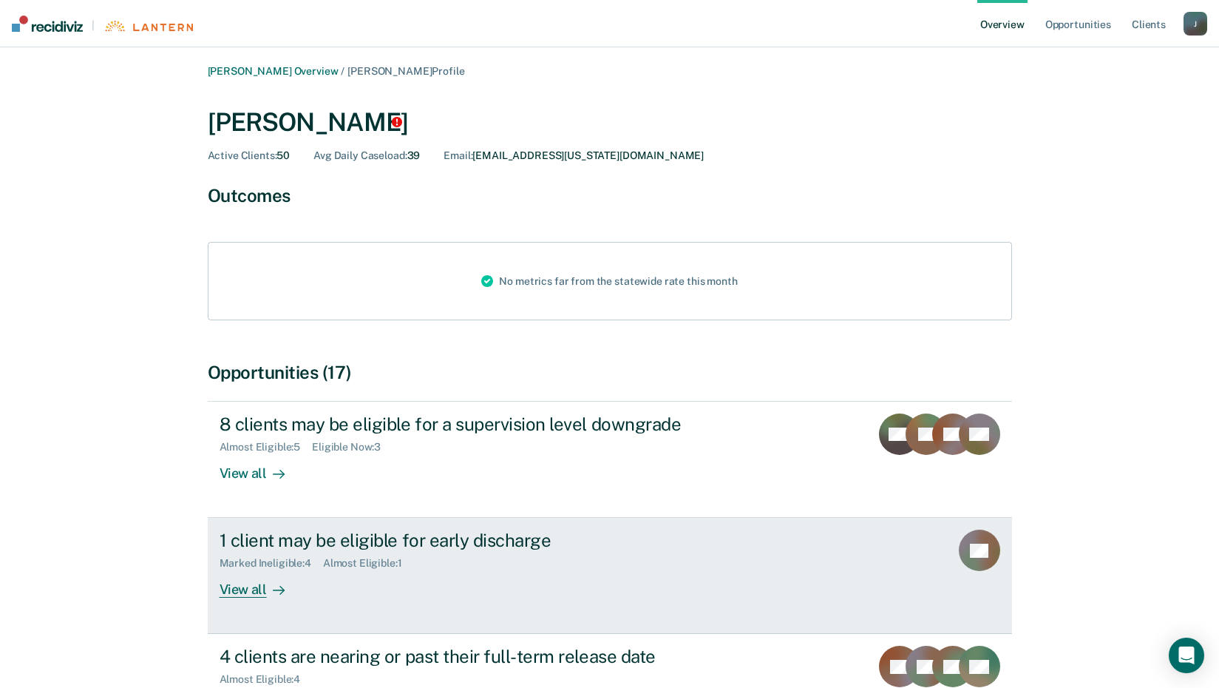
click at [254, 594] on div "View all" at bounding box center [261, 583] width 83 height 29
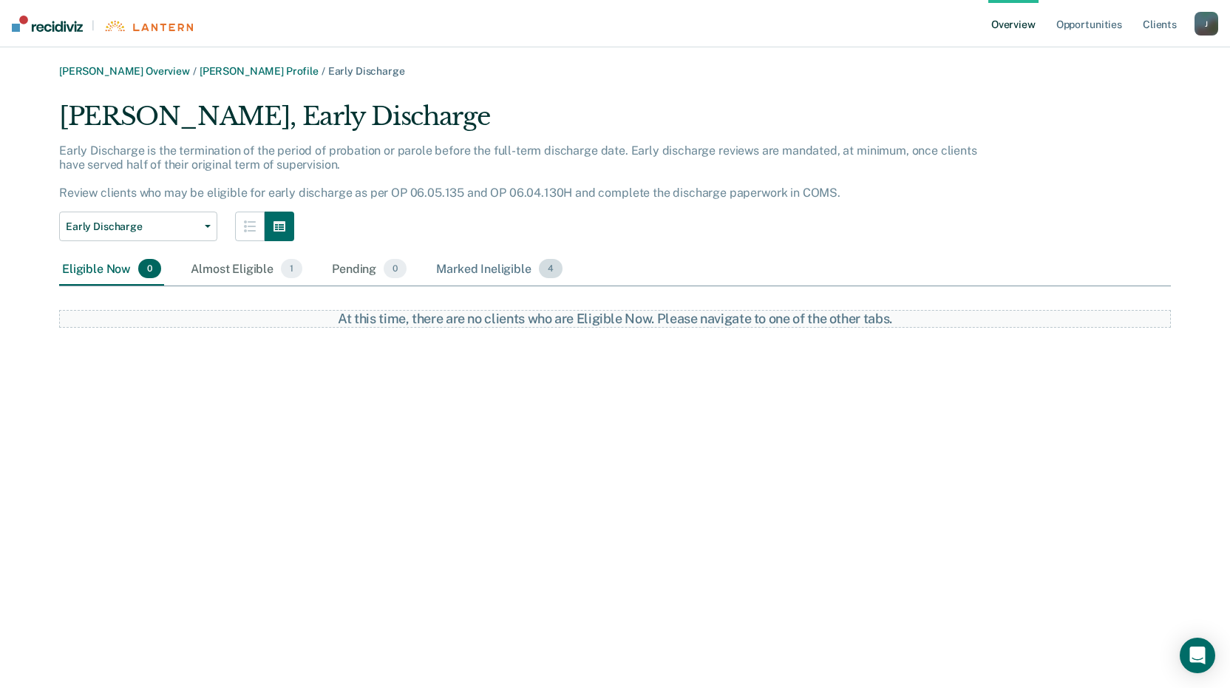
click at [505, 275] on div "Marked Ineligible 4" at bounding box center [499, 269] width 132 height 33
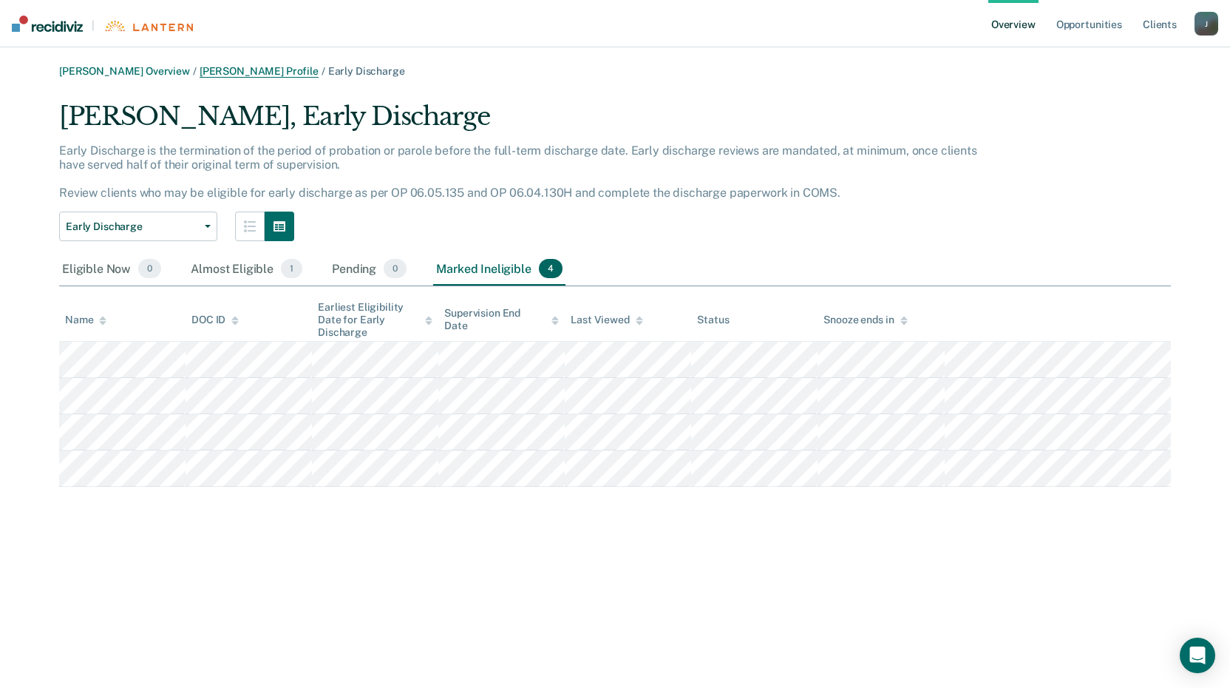
click at [303, 74] on link "Christopher J Wyant Profile" at bounding box center [259, 71] width 119 height 13
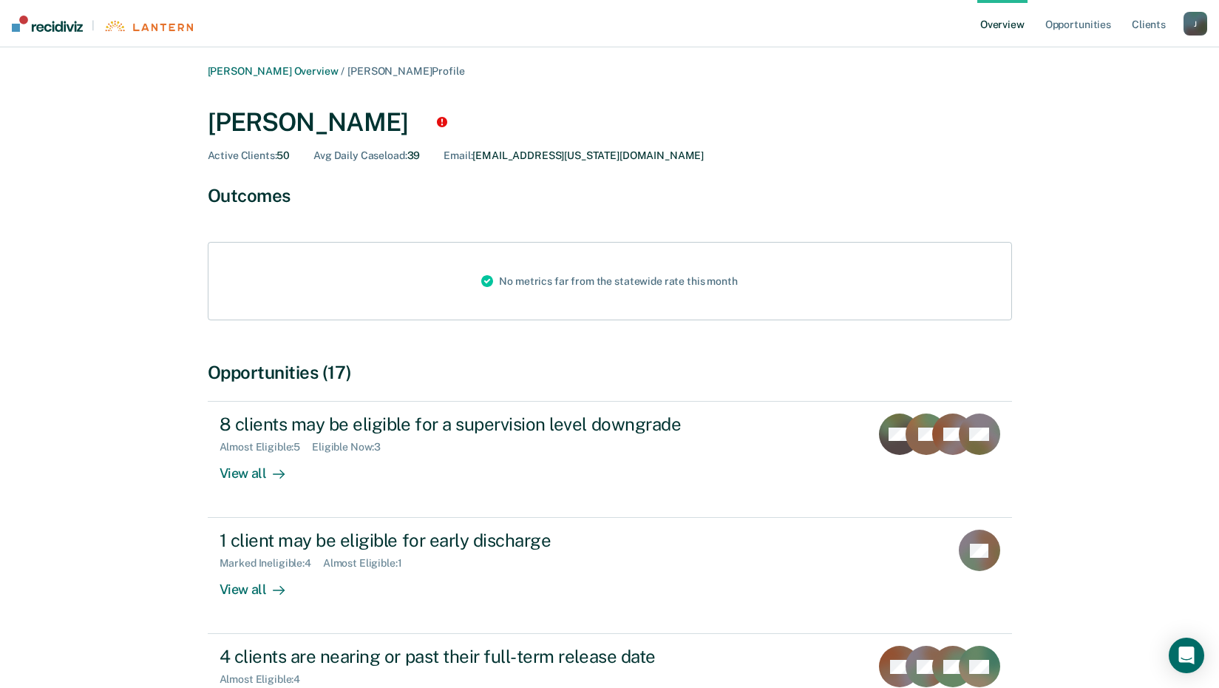
scroll to position [140, 0]
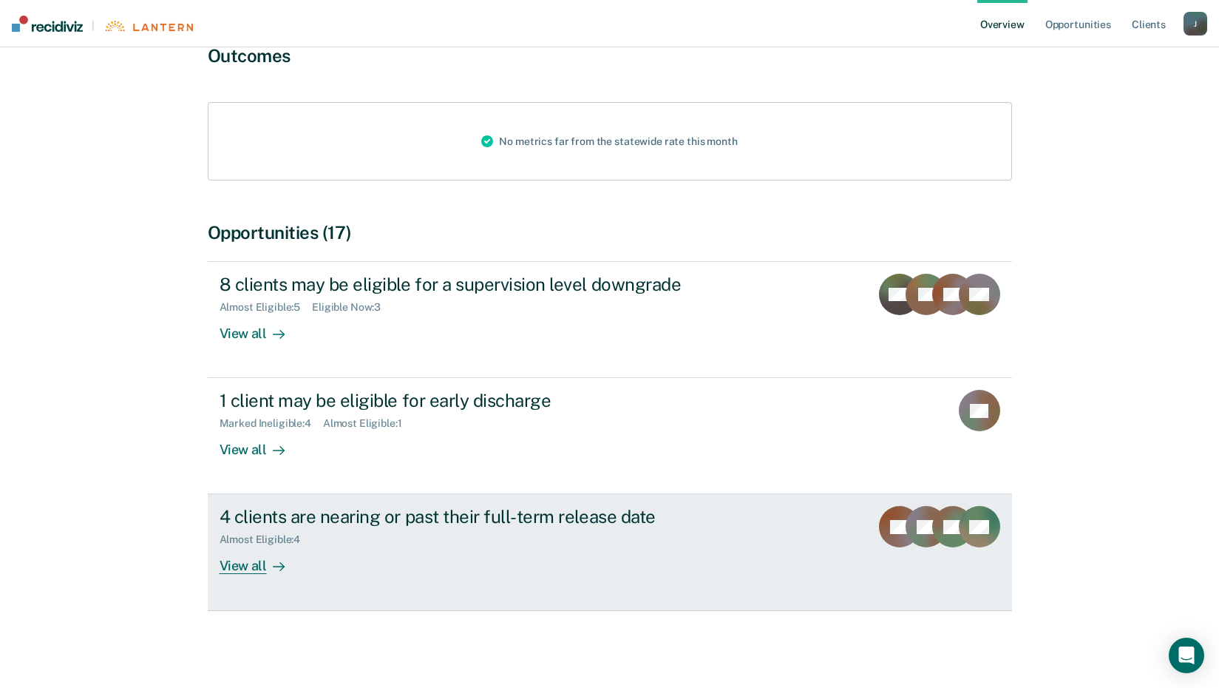
click at [251, 561] on div "View all" at bounding box center [261, 560] width 83 height 29
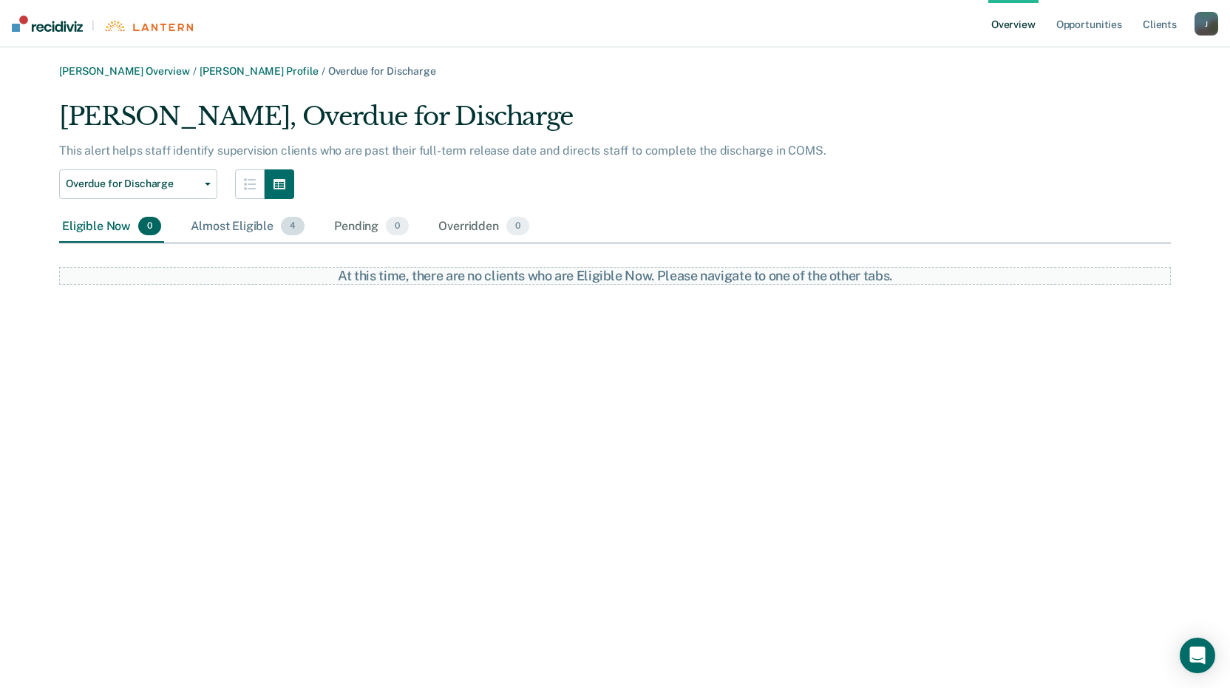
click at [265, 228] on div "Almost Eligible 4" at bounding box center [248, 227] width 120 height 33
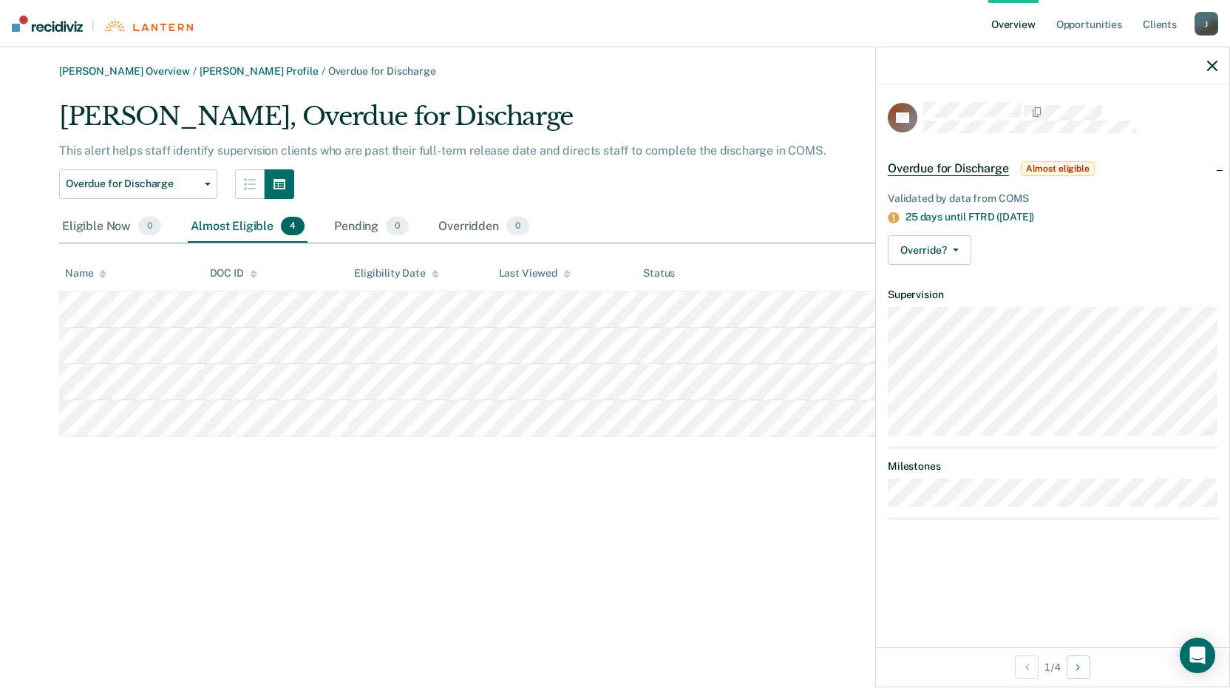
click at [1212, 67] on icon "button" at bounding box center [1212, 66] width 10 height 10
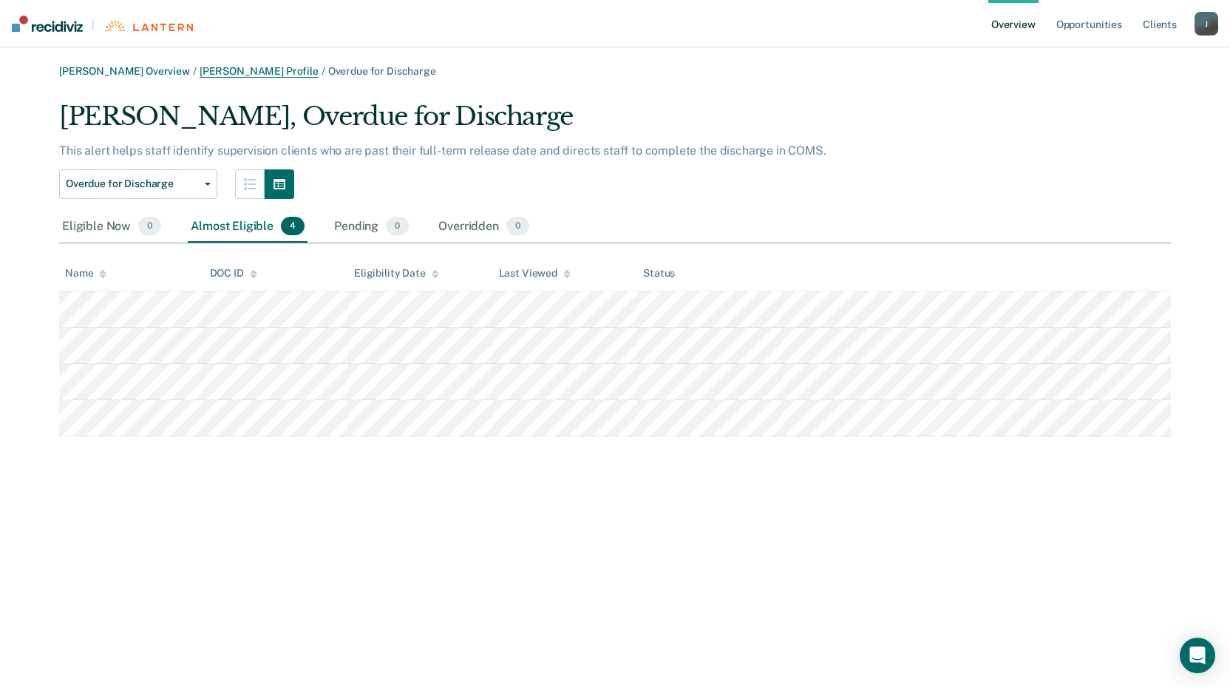
click at [280, 72] on link "Christopher J Wyant Profile" at bounding box center [259, 71] width 119 height 13
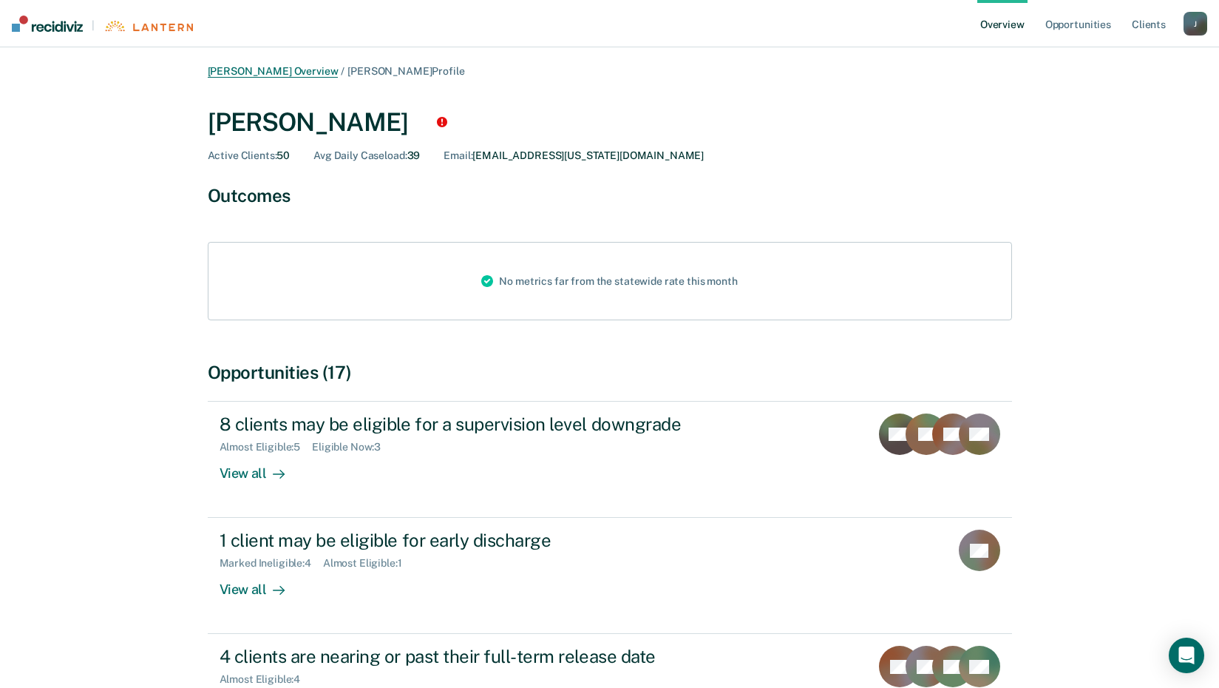
click at [292, 70] on link "[PERSON_NAME] Overview" at bounding box center [273, 71] width 131 height 13
